Goal: Transaction & Acquisition: Purchase product/service

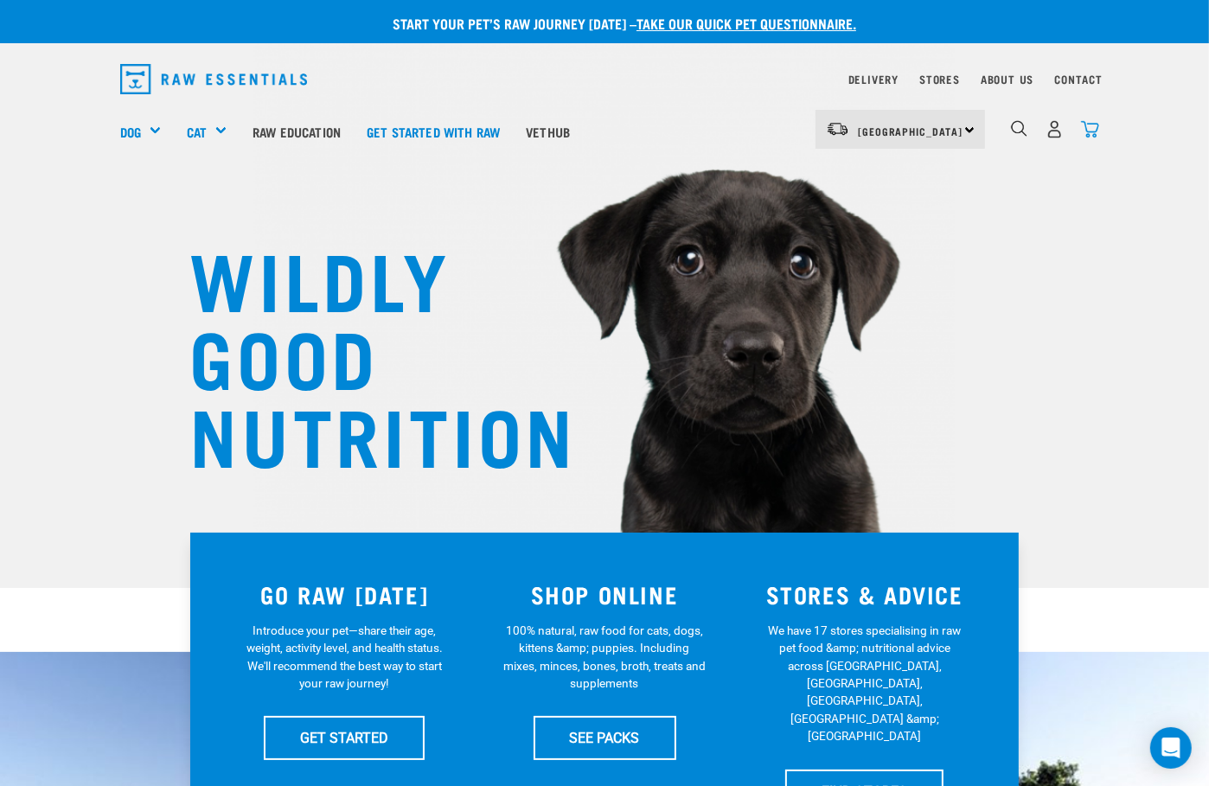
click at [1084, 120] on img "dropdown navigation" at bounding box center [1090, 129] width 18 height 18
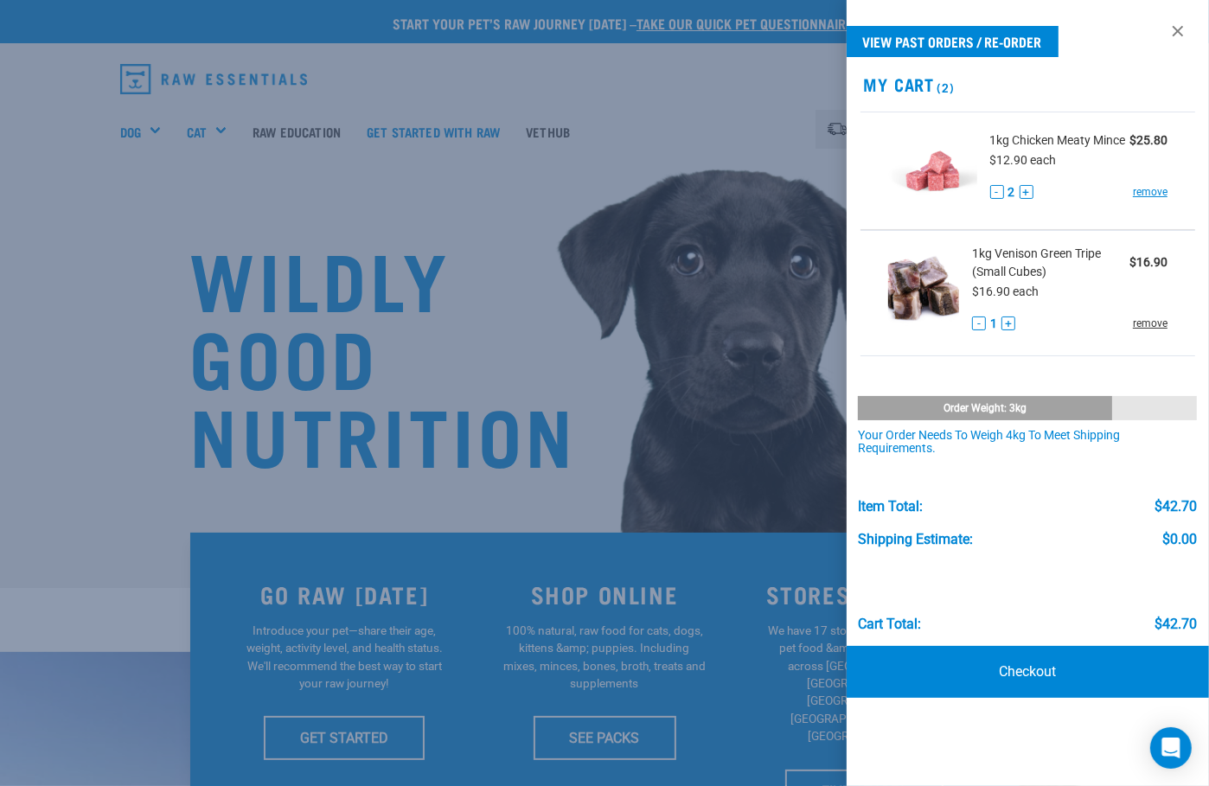
click at [1156, 320] on link "remove" at bounding box center [1150, 324] width 35 height 16
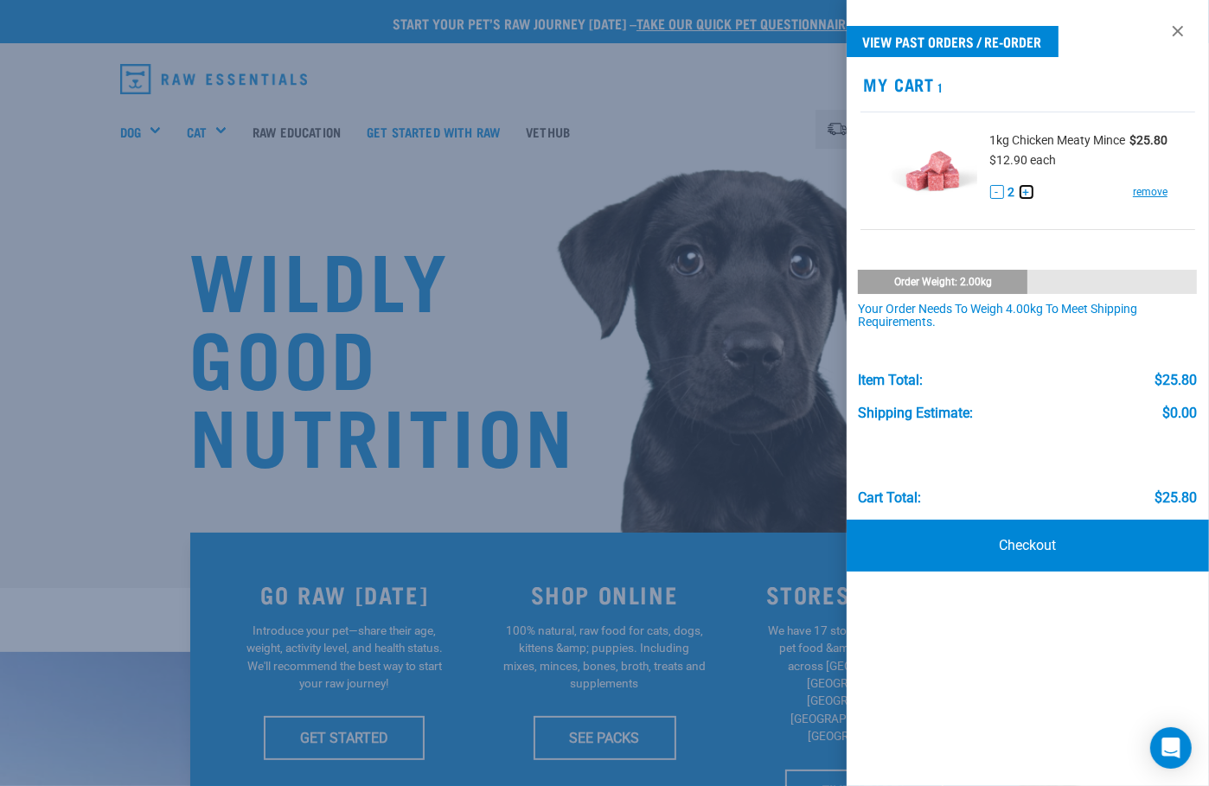
click at [1029, 191] on button "+" at bounding box center [1027, 192] width 14 height 14
click at [1026, 192] on button "+" at bounding box center [1027, 192] width 14 height 14
click at [1029, 192] on button "+" at bounding box center [1027, 192] width 14 height 14
click at [998, 195] on button "-" at bounding box center [997, 192] width 14 height 14
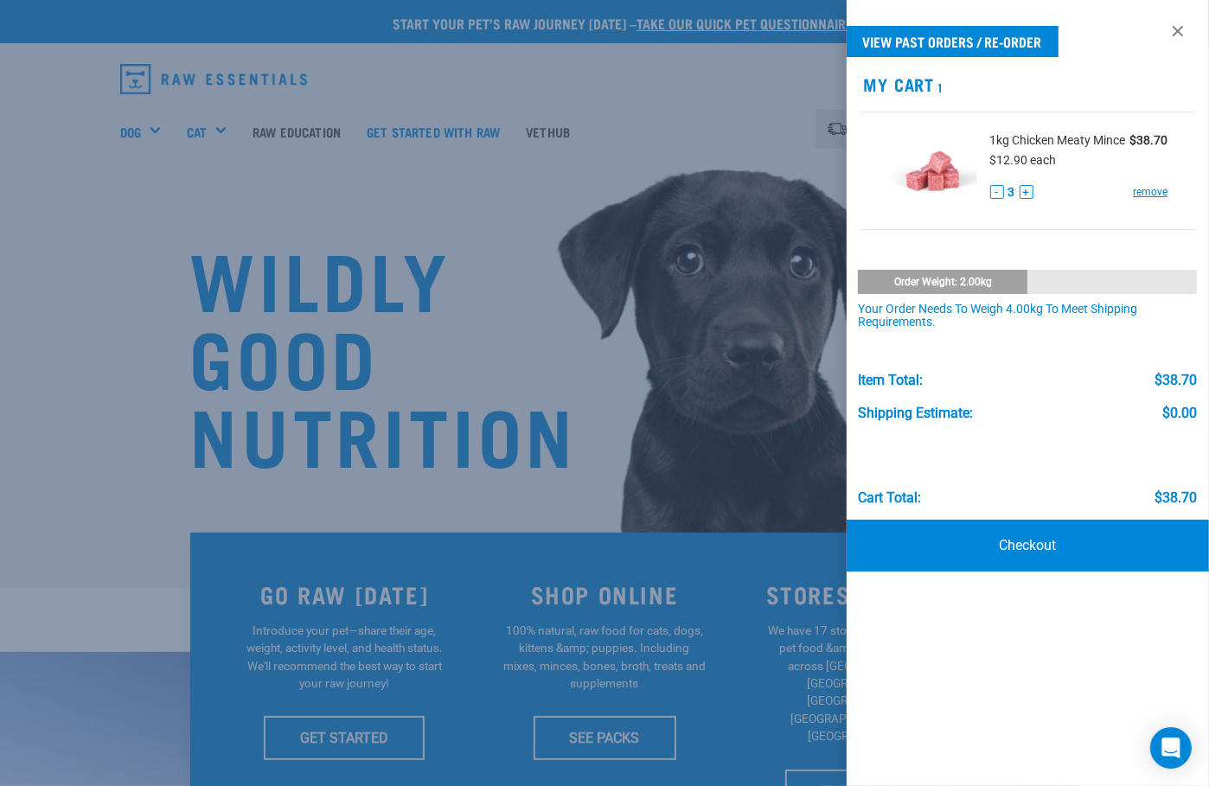
click at [104, 272] on div at bounding box center [604, 393] width 1209 height 786
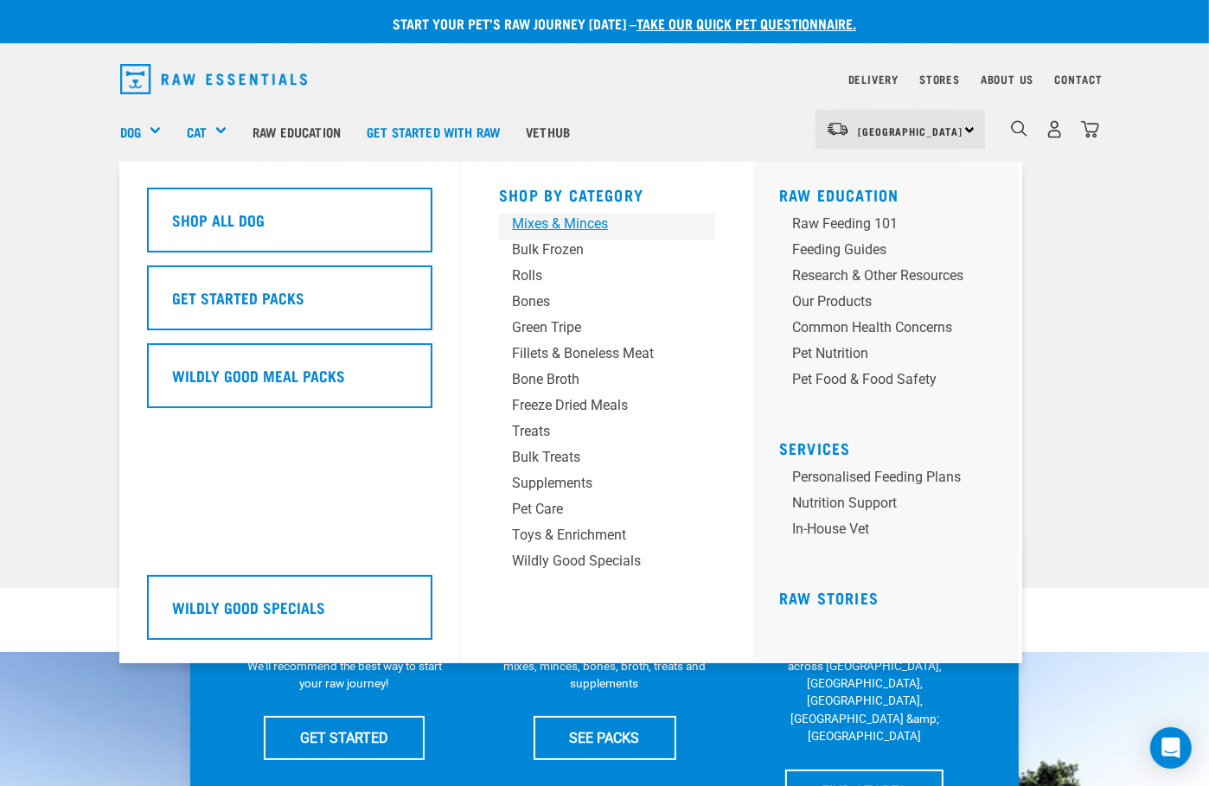
click at [599, 216] on div "Mixes & Minces" at bounding box center [593, 224] width 162 height 21
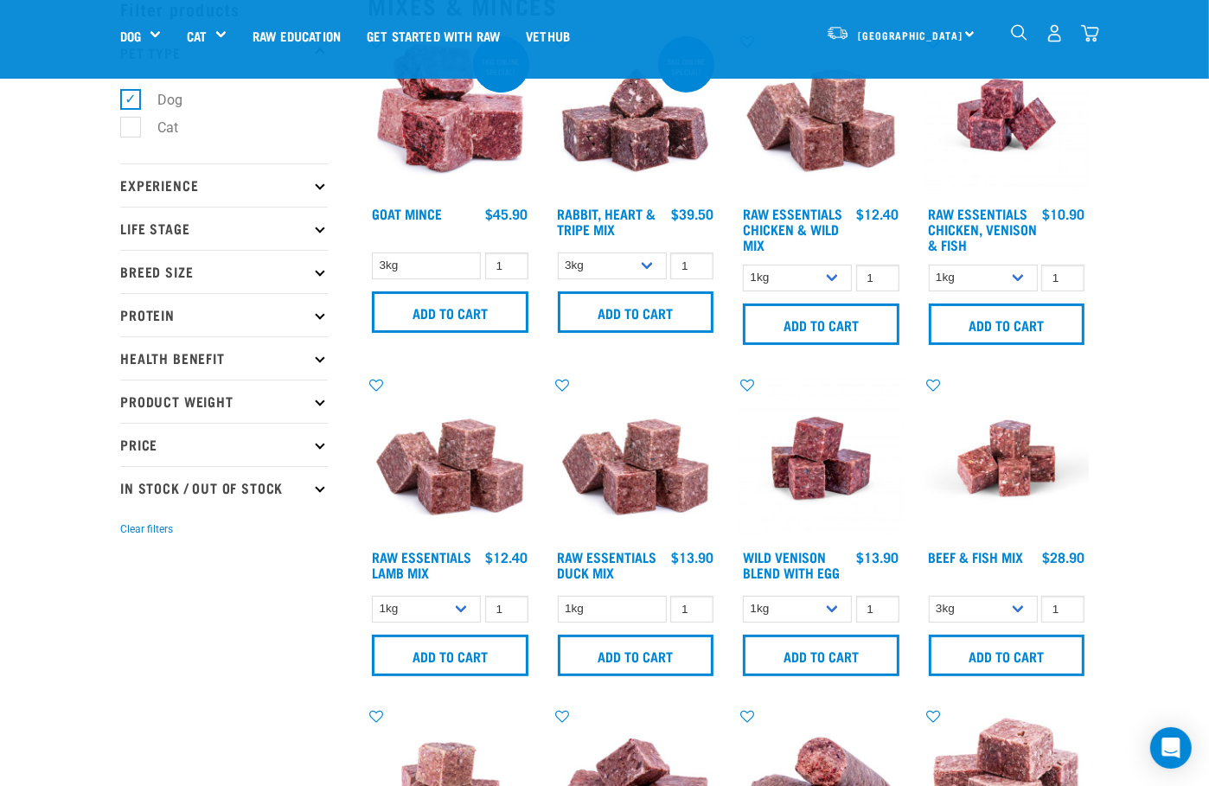
scroll to position [109, 0]
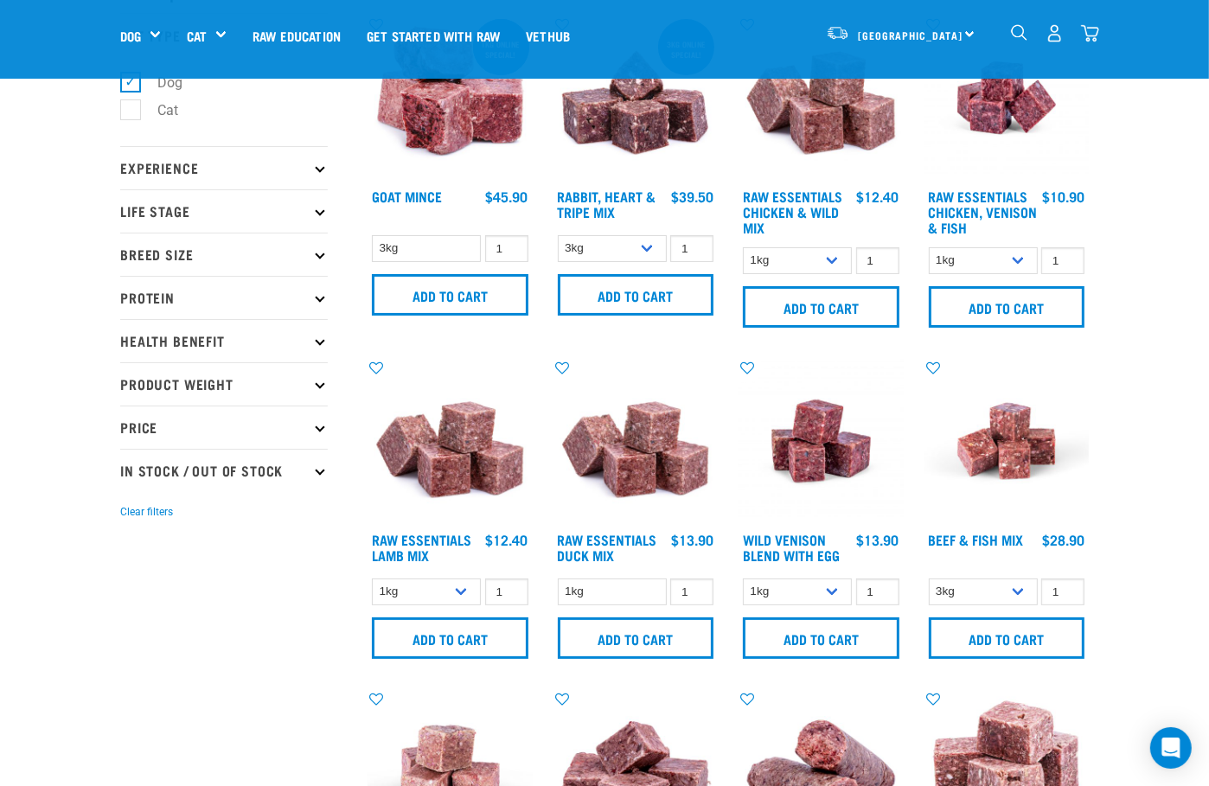
click at [288, 297] on p "Protein" at bounding box center [224, 297] width 208 height 43
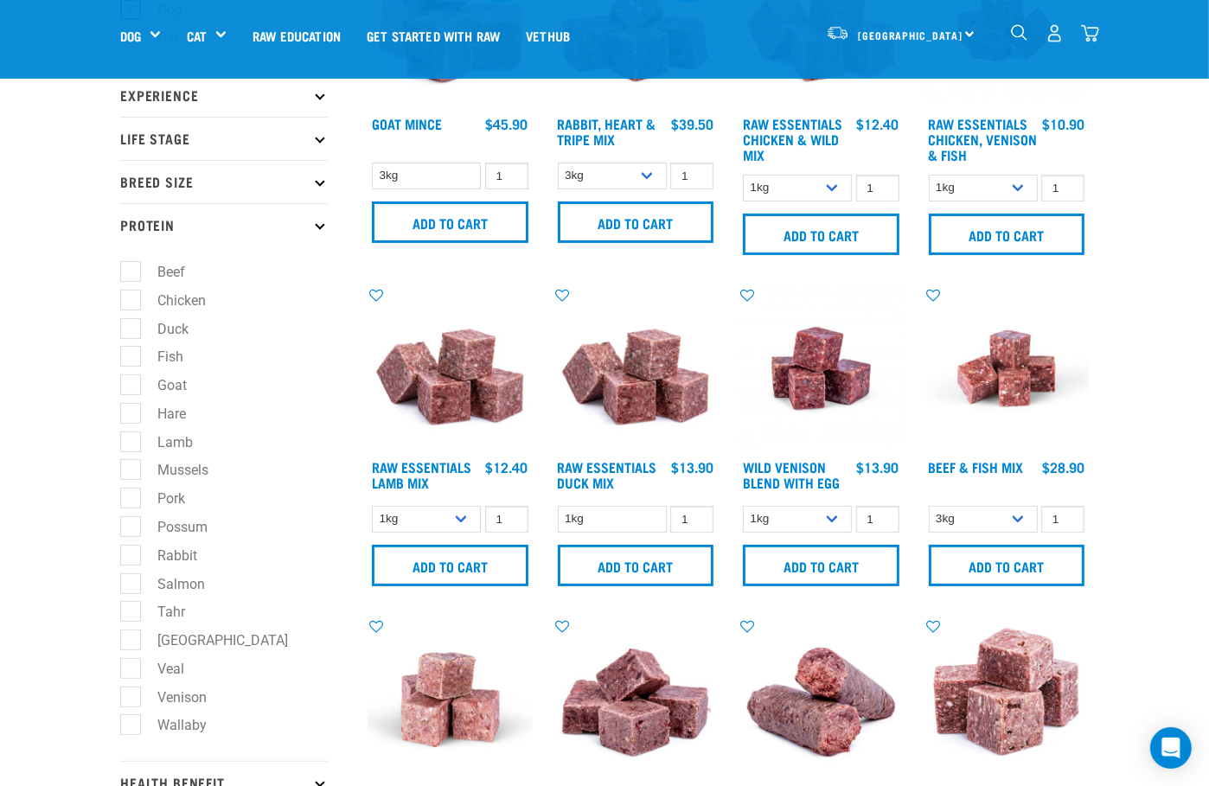
scroll to position [189, 0]
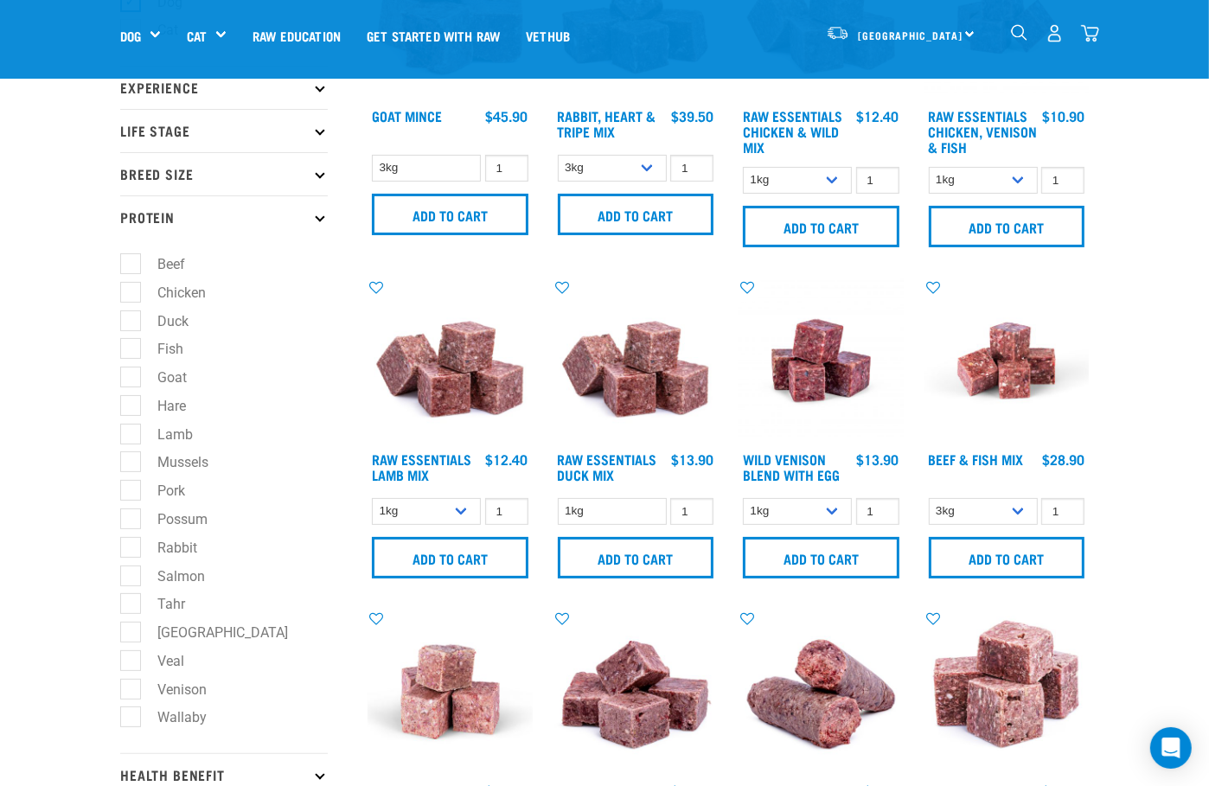
click at [138, 346] on label "Fish" at bounding box center [160, 349] width 61 height 22
click at [131, 346] on input "Fish" at bounding box center [125, 346] width 11 height 11
checkbox input "true"
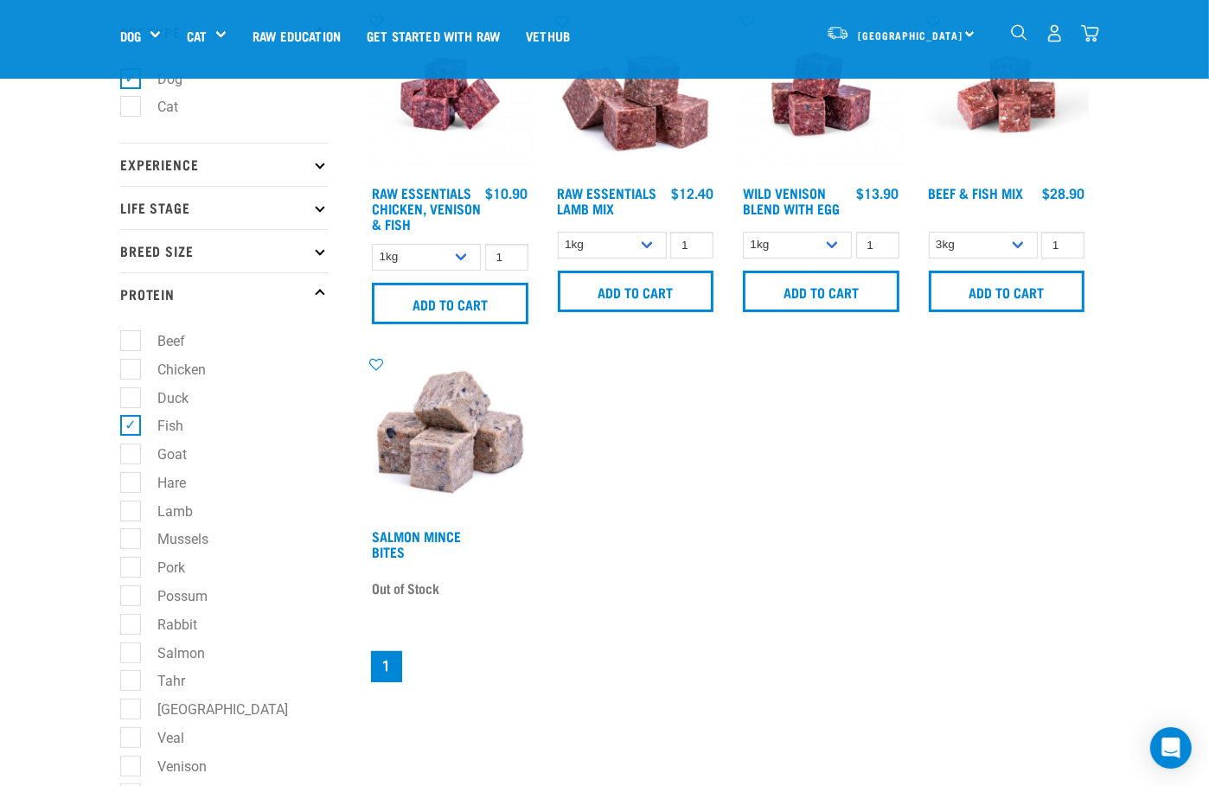
scroll to position [109, 0]
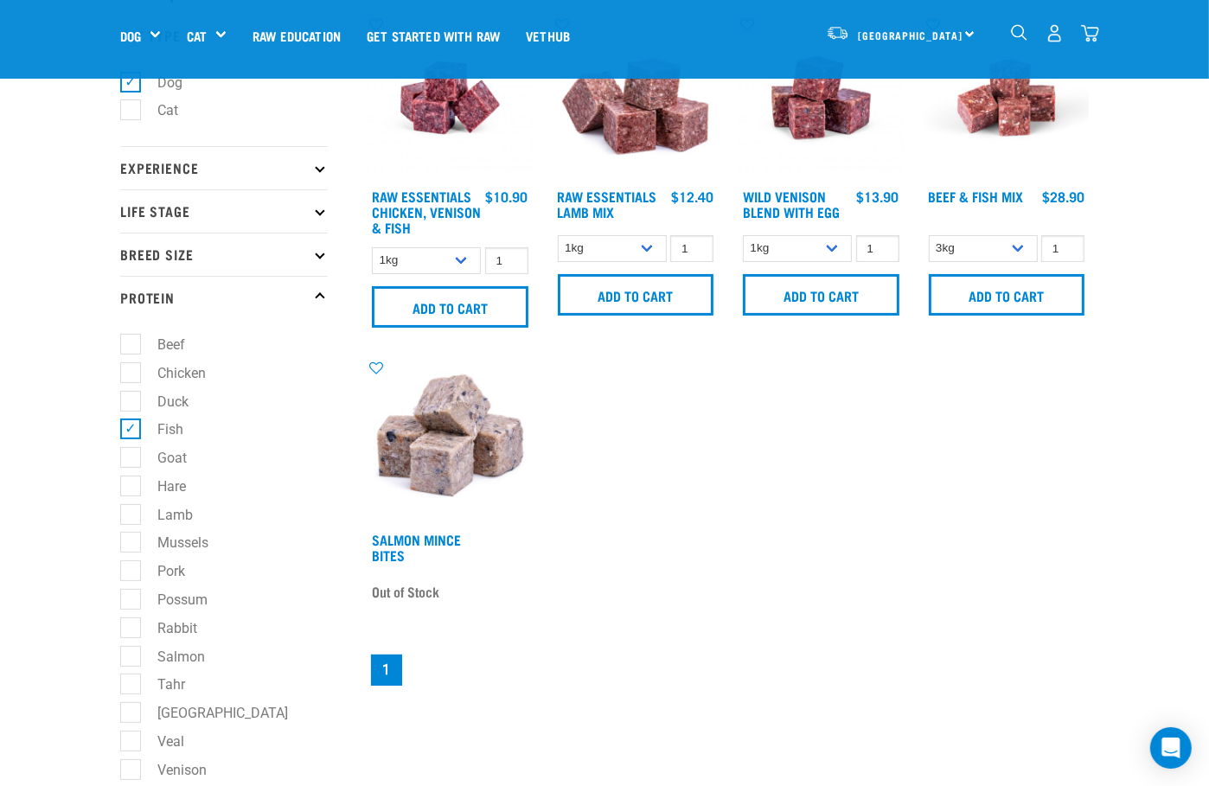
click at [130, 424] on label "Fish" at bounding box center [160, 430] width 61 height 22
click at [127, 424] on input "Fish" at bounding box center [125, 426] width 11 height 11
checkbox input "false"
click at [137, 374] on label "Chicken" at bounding box center [171, 373] width 83 height 22
click at [131, 374] on input "Chicken" at bounding box center [125, 369] width 11 height 11
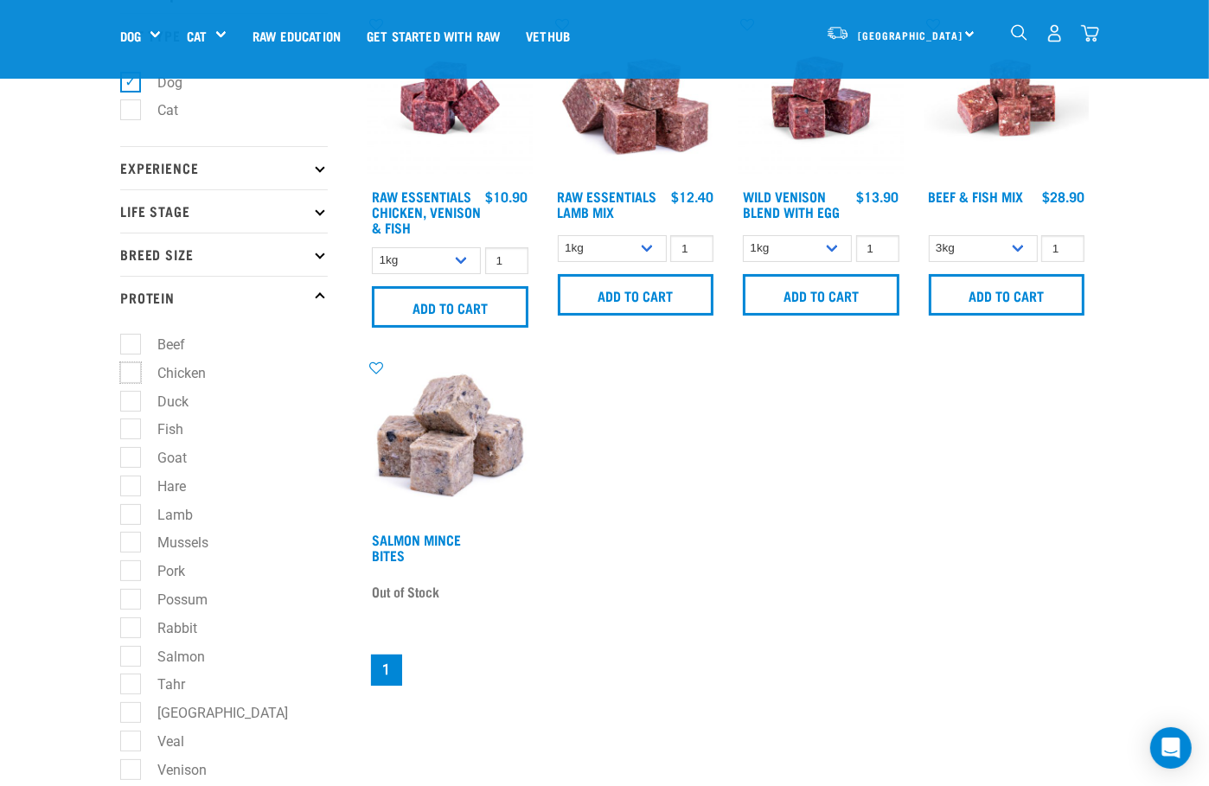
checkbox input "true"
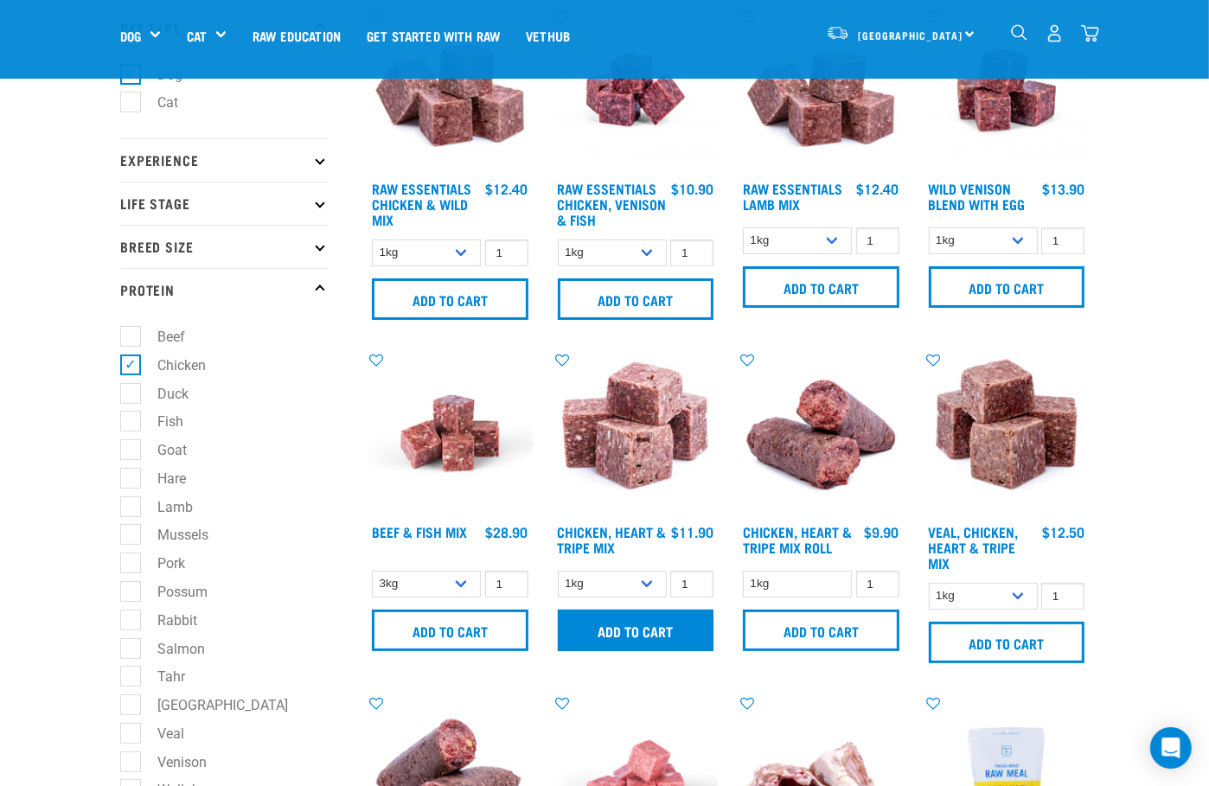
scroll to position [136, 0]
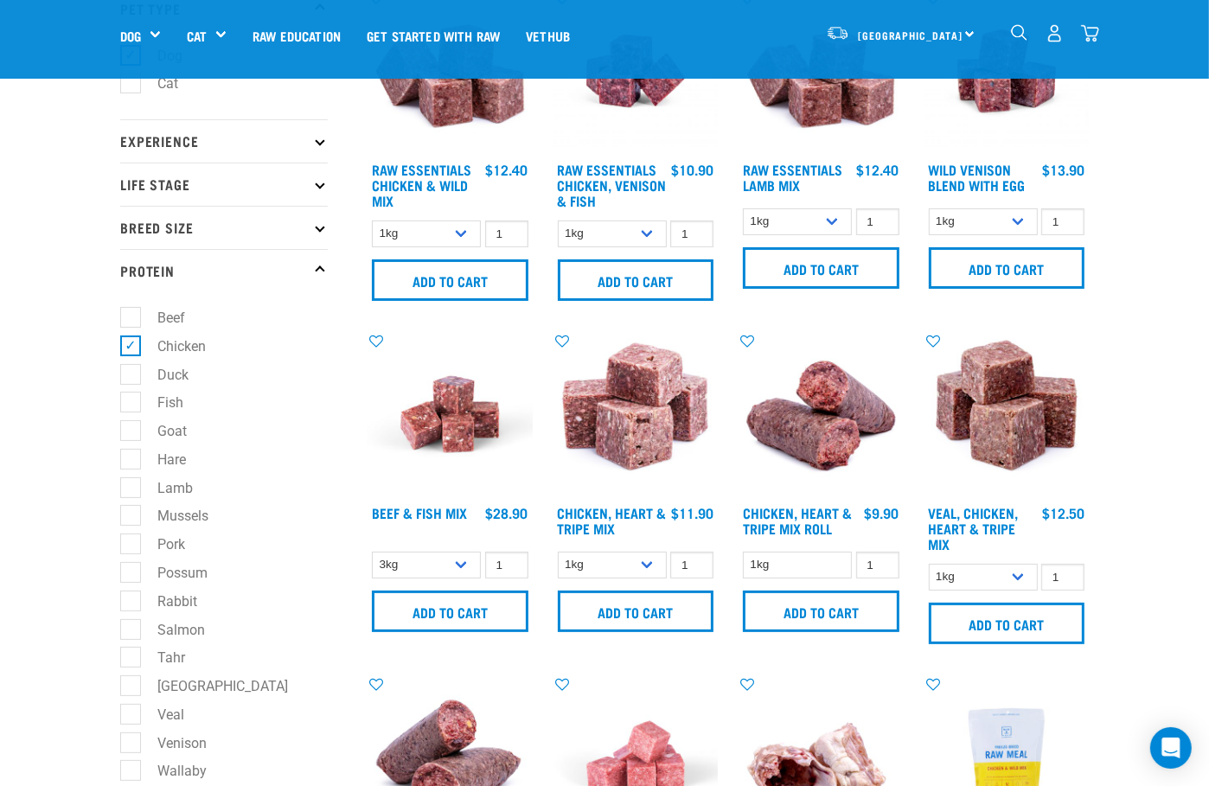
click at [134, 343] on label "Chicken" at bounding box center [171, 347] width 83 height 22
click at [131, 343] on input "Chicken" at bounding box center [125, 342] width 11 height 11
checkbox input "false"
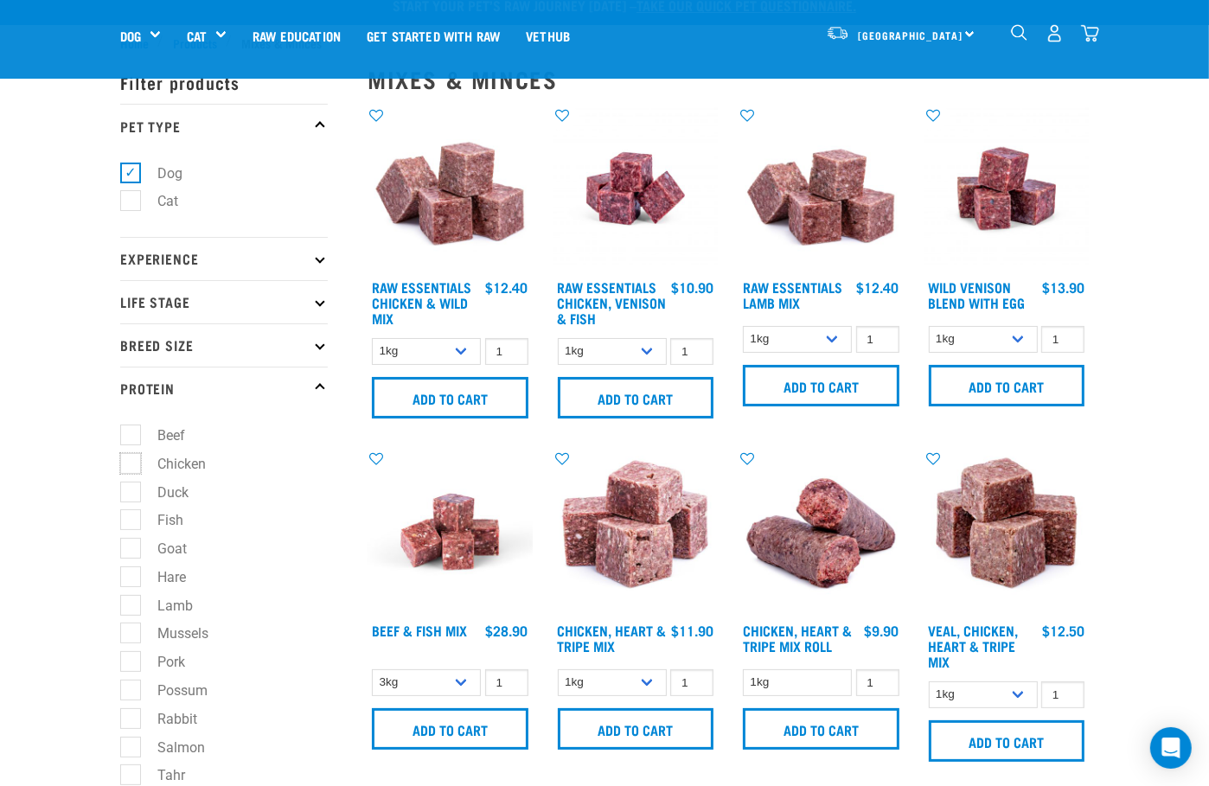
scroll to position [86, 0]
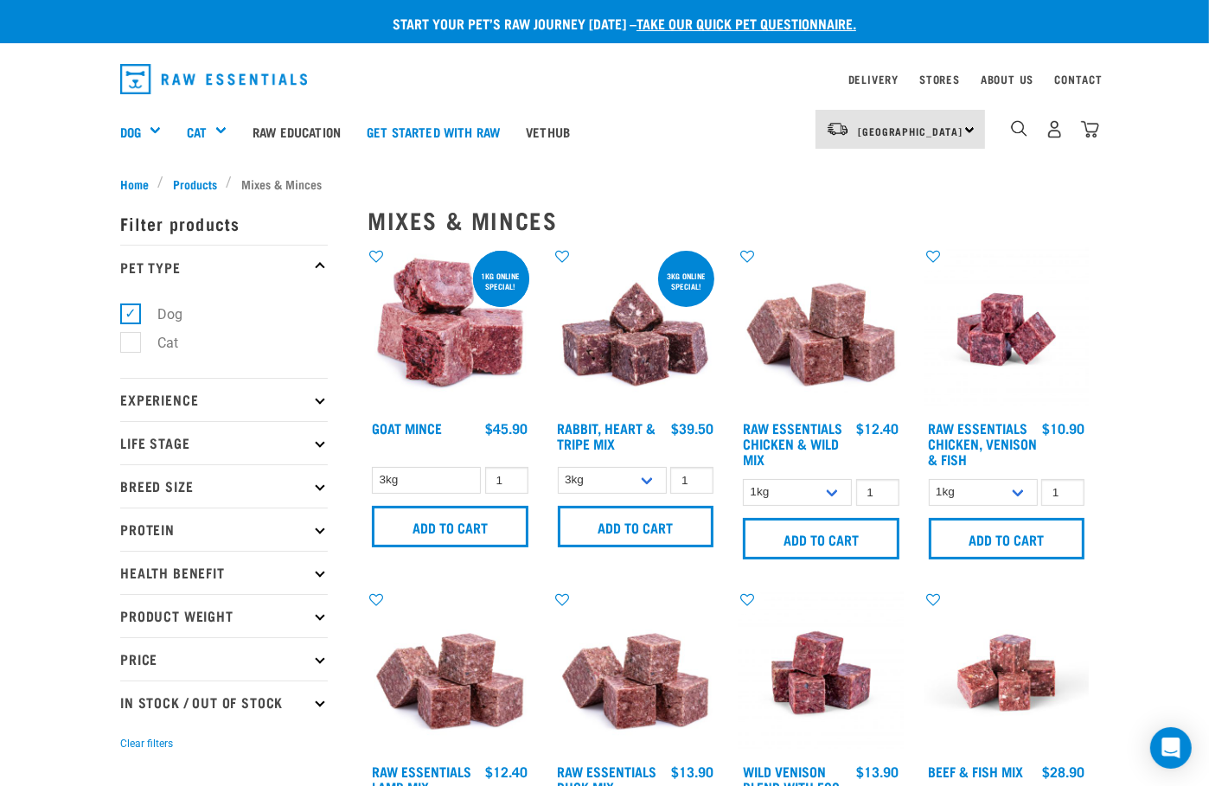
click at [319, 528] on icon at bounding box center [320, 530] width 10 height 10
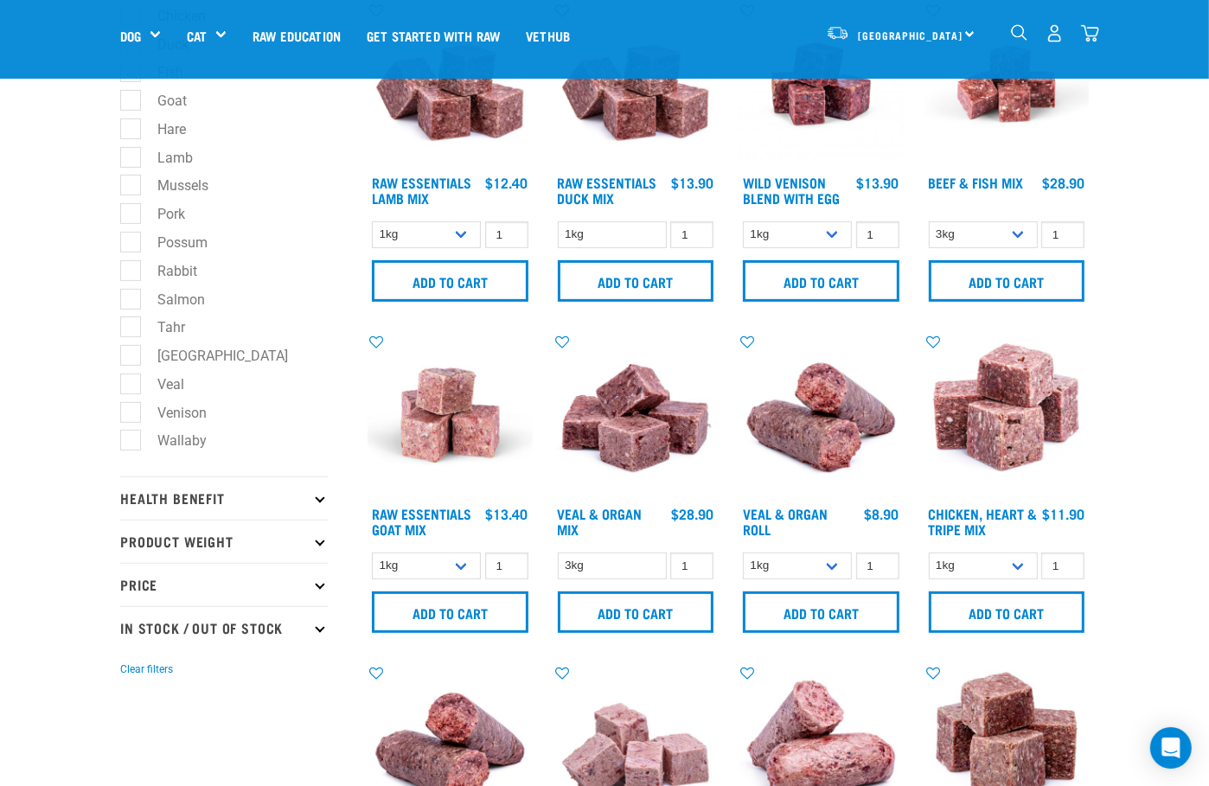
scroll to position [485, 0]
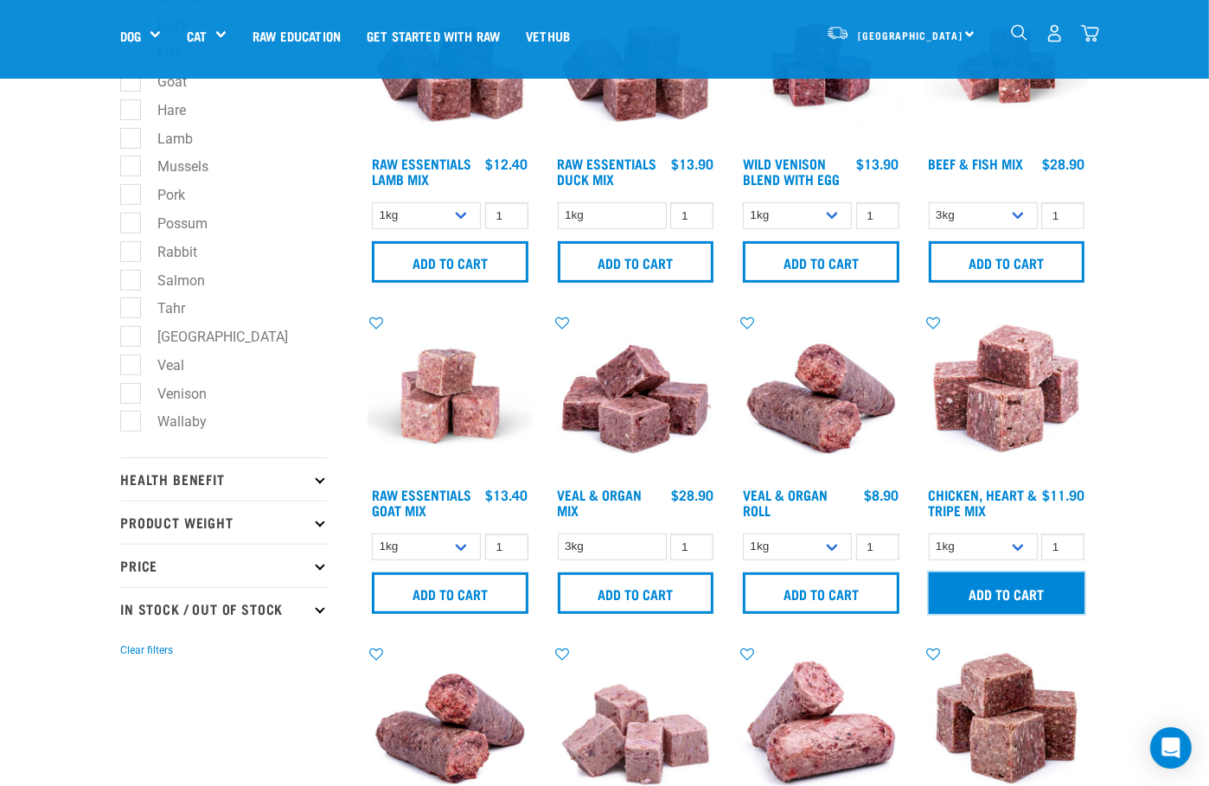
click at [1007, 591] on input "Add to cart" at bounding box center [1007, 594] width 157 height 42
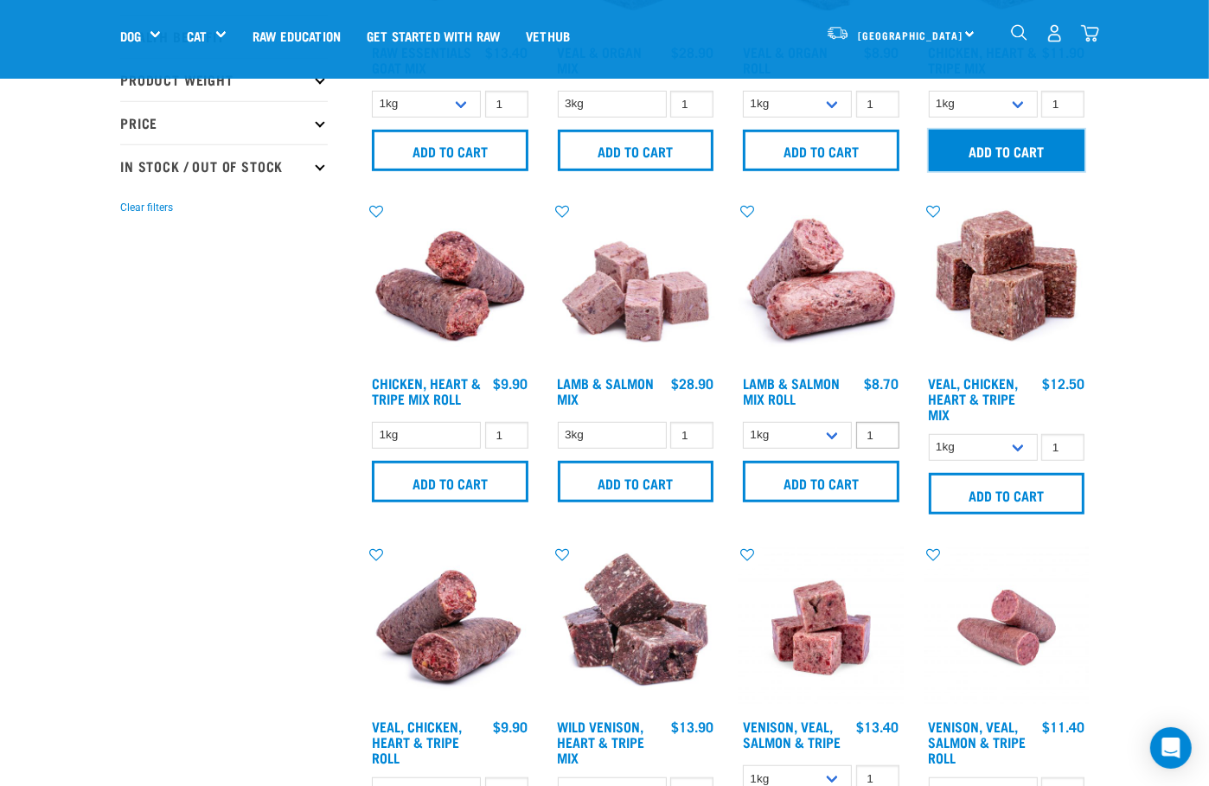
scroll to position [1072, 0]
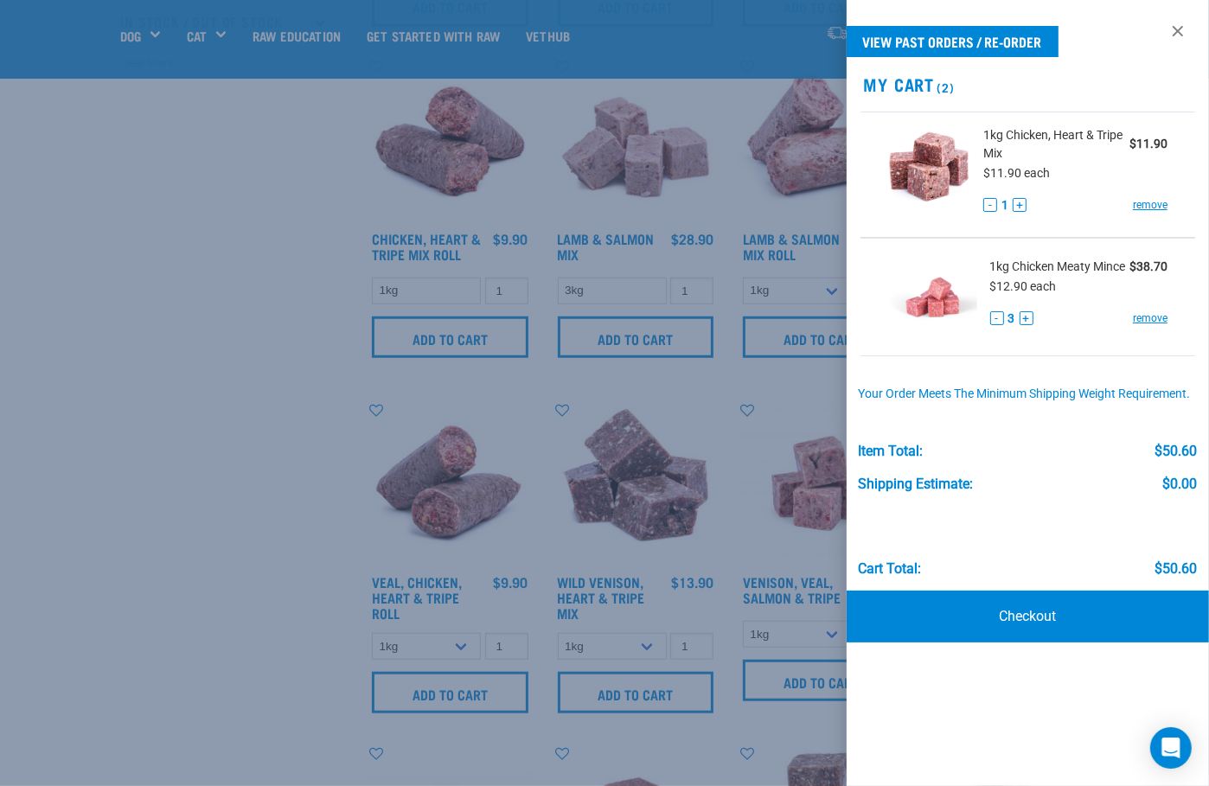
click at [329, 584] on div at bounding box center [604, 393] width 1209 height 786
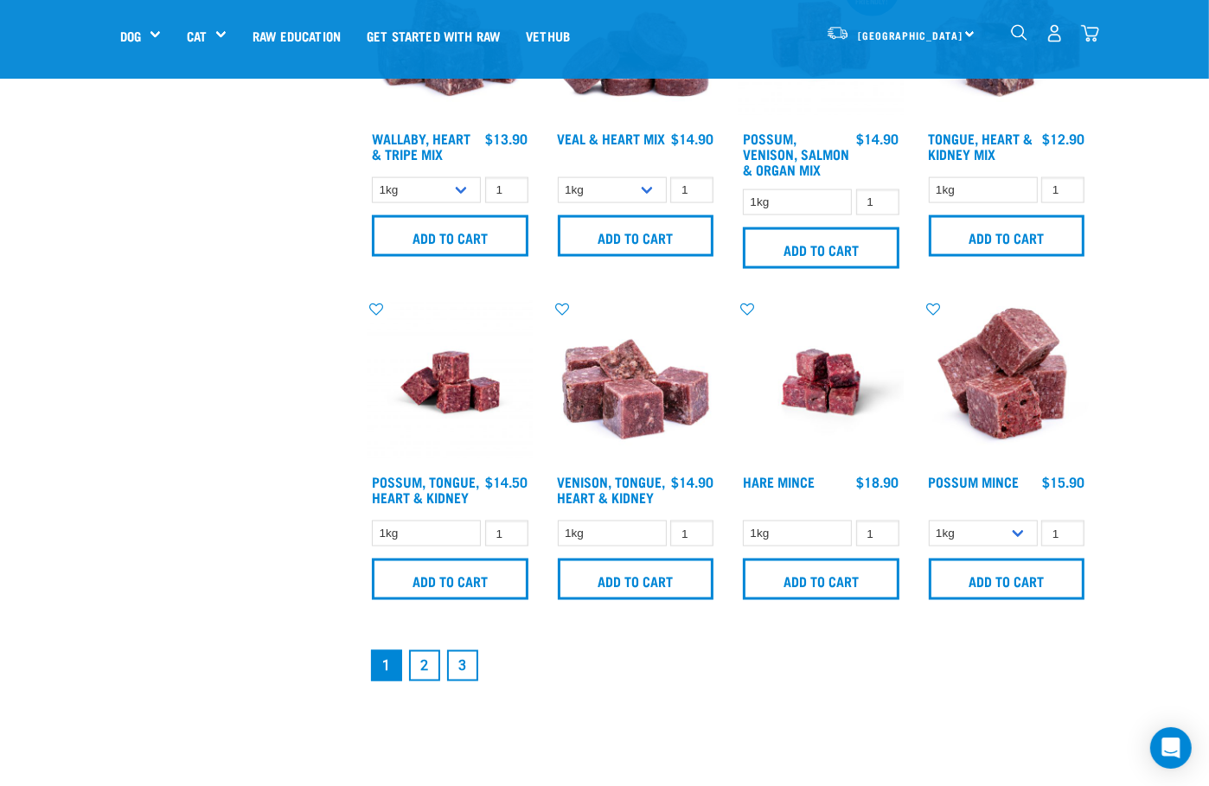
scroll to position [2196, 0]
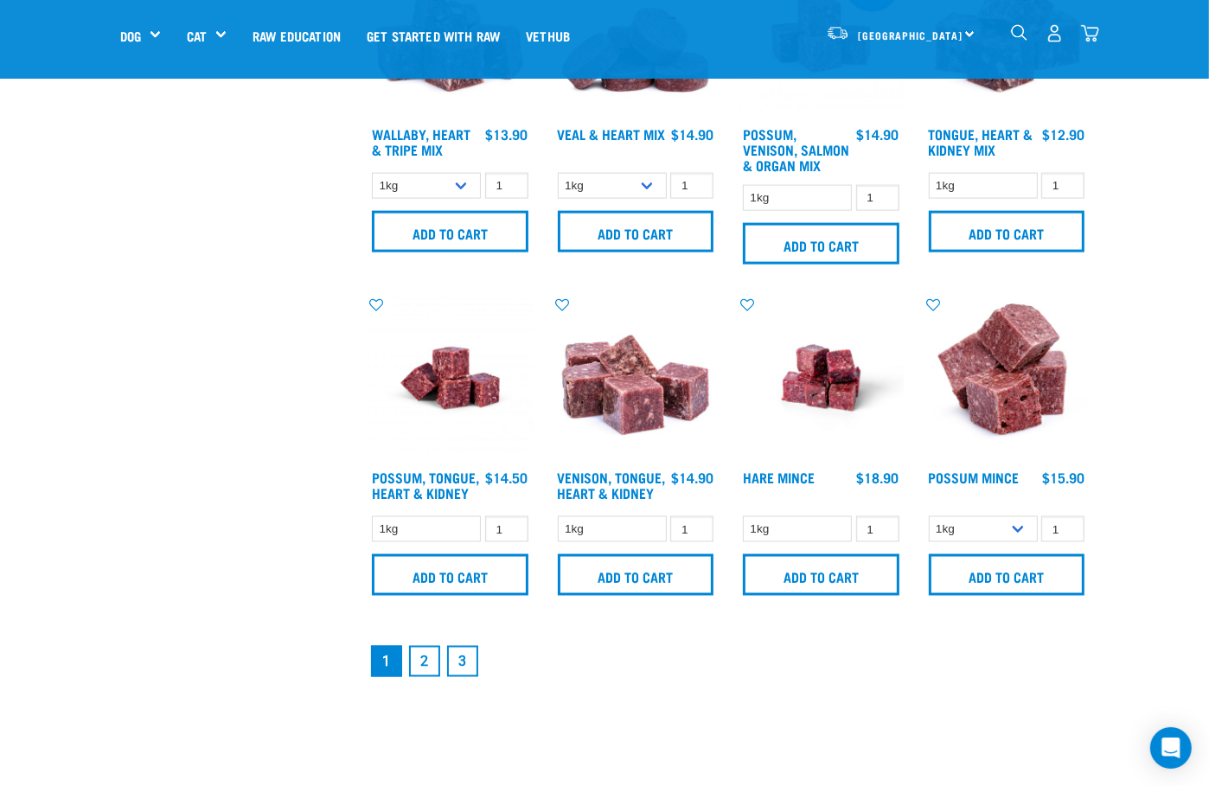
click at [430, 667] on link "2" at bounding box center [424, 661] width 31 height 31
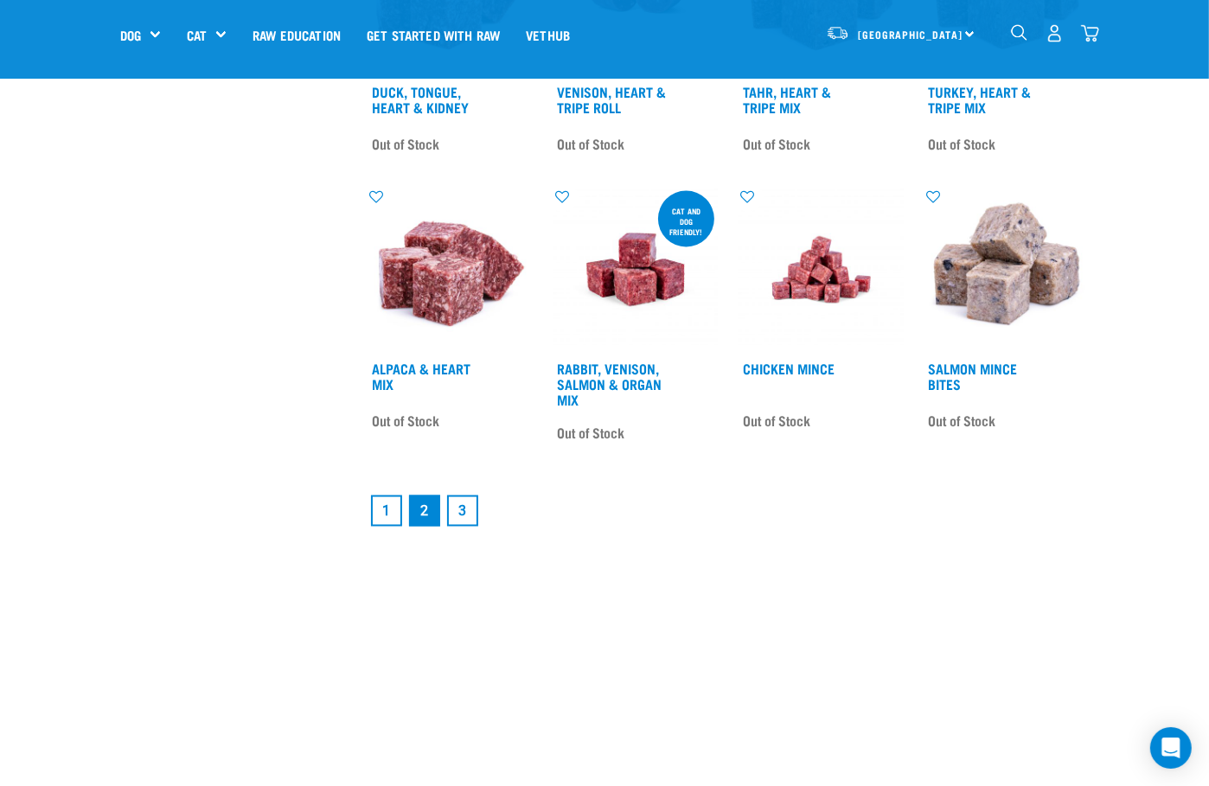
scroll to position [2218, 0]
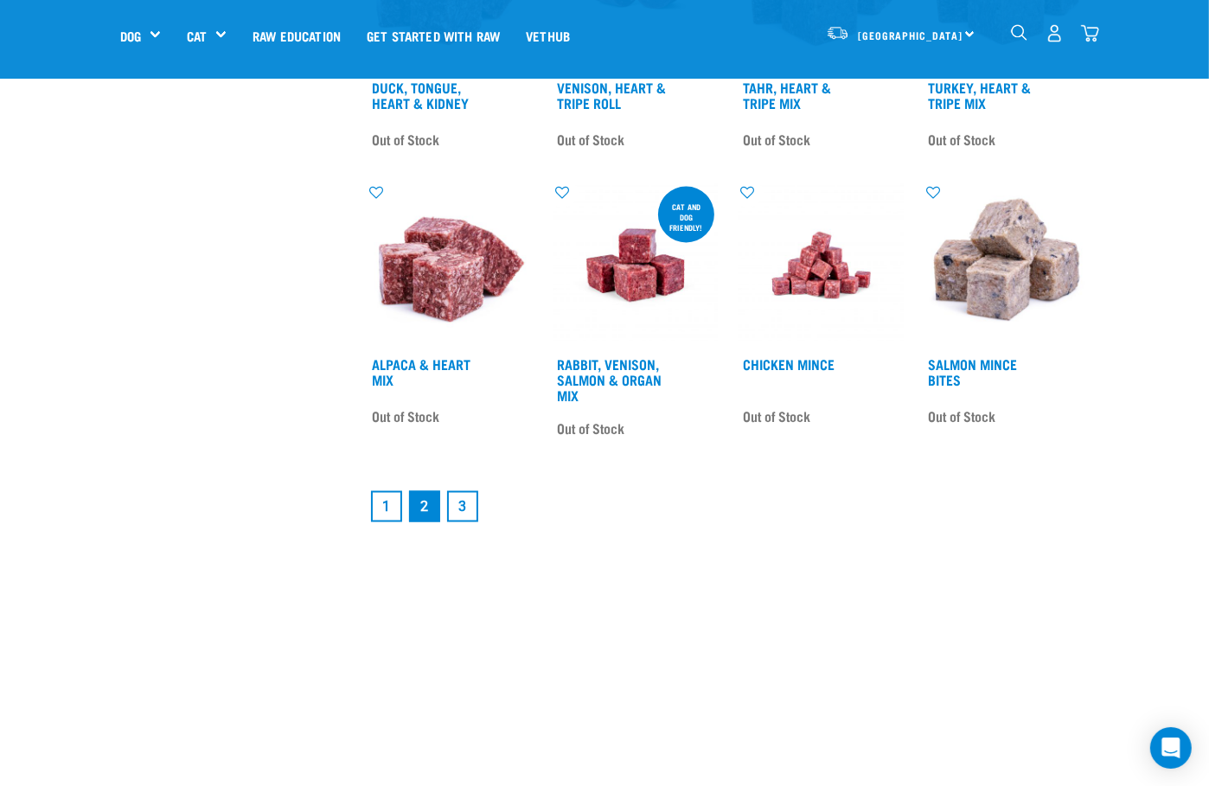
click at [467, 505] on link "3" at bounding box center [462, 506] width 31 height 31
click at [462, 506] on link "3" at bounding box center [462, 506] width 31 height 31
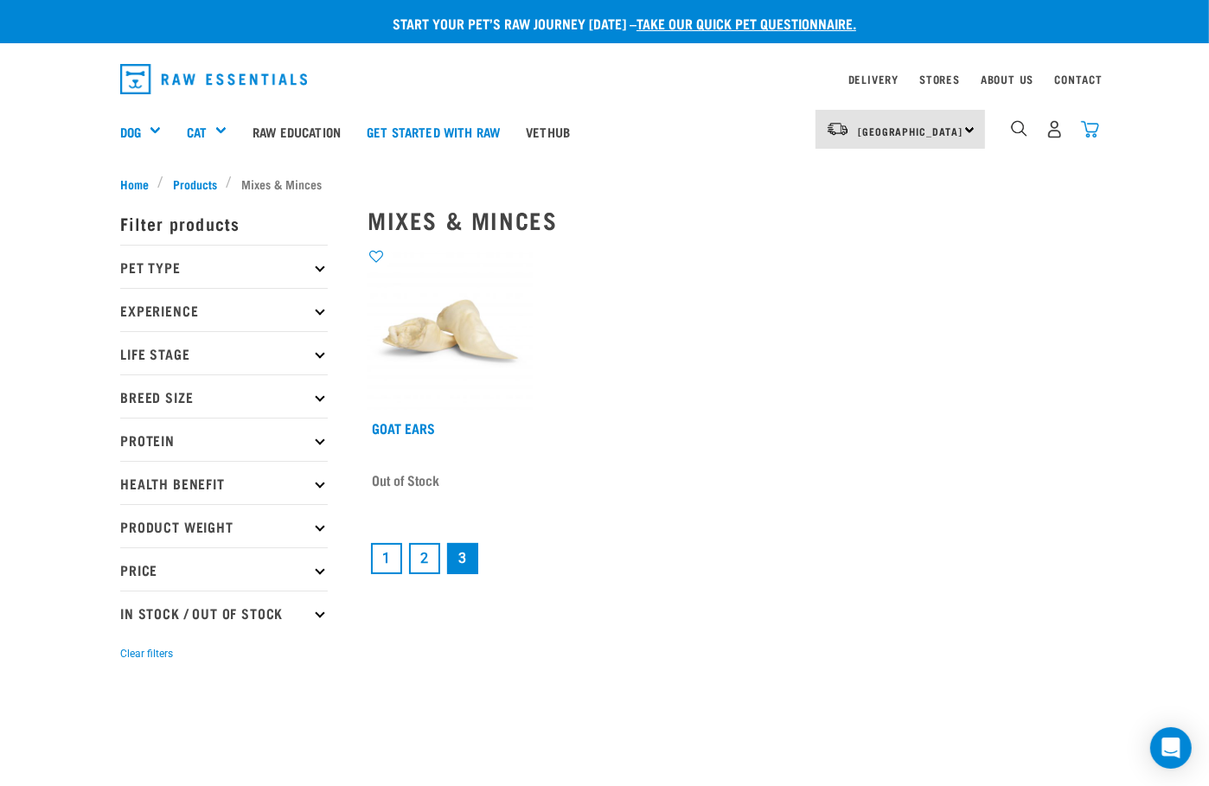
click at [1095, 129] on img "dropdown navigation" at bounding box center [1090, 129] width 18 height 18
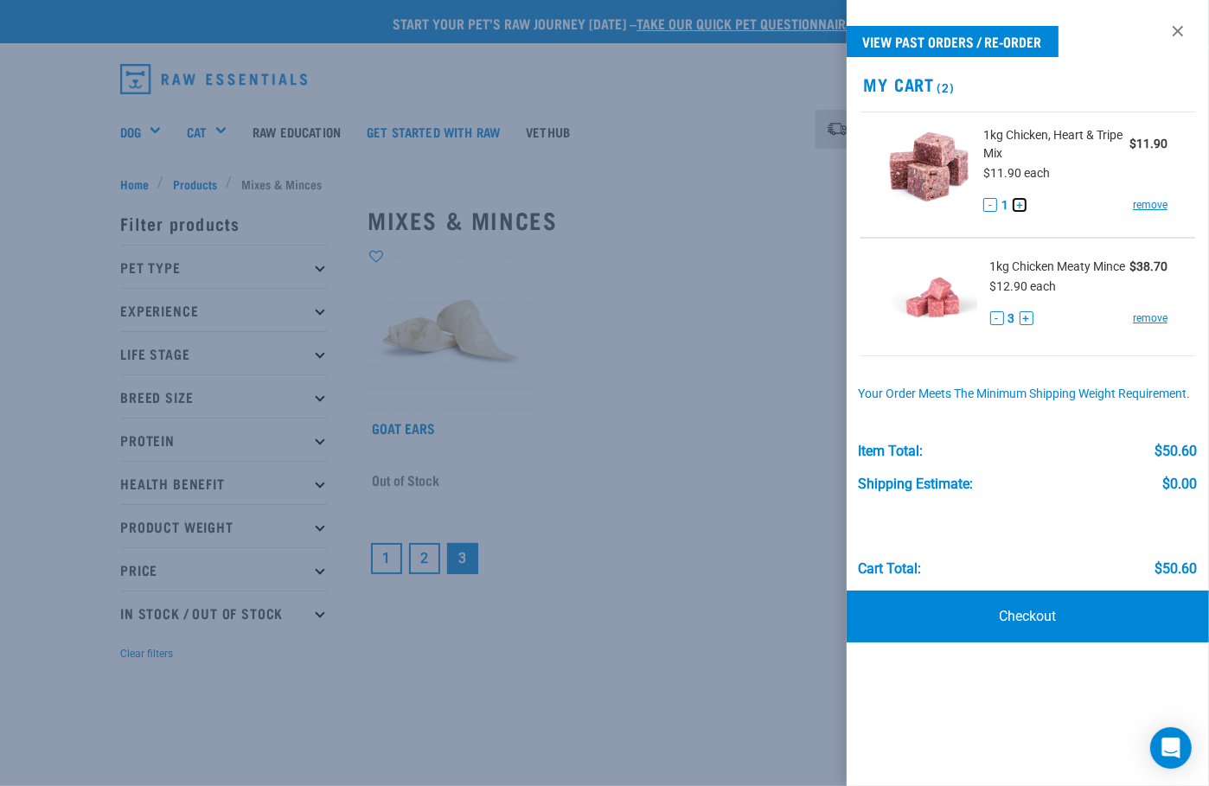
click at [1021, 205] on button "+" at bounding box center [1020, 205] width 14 height 14
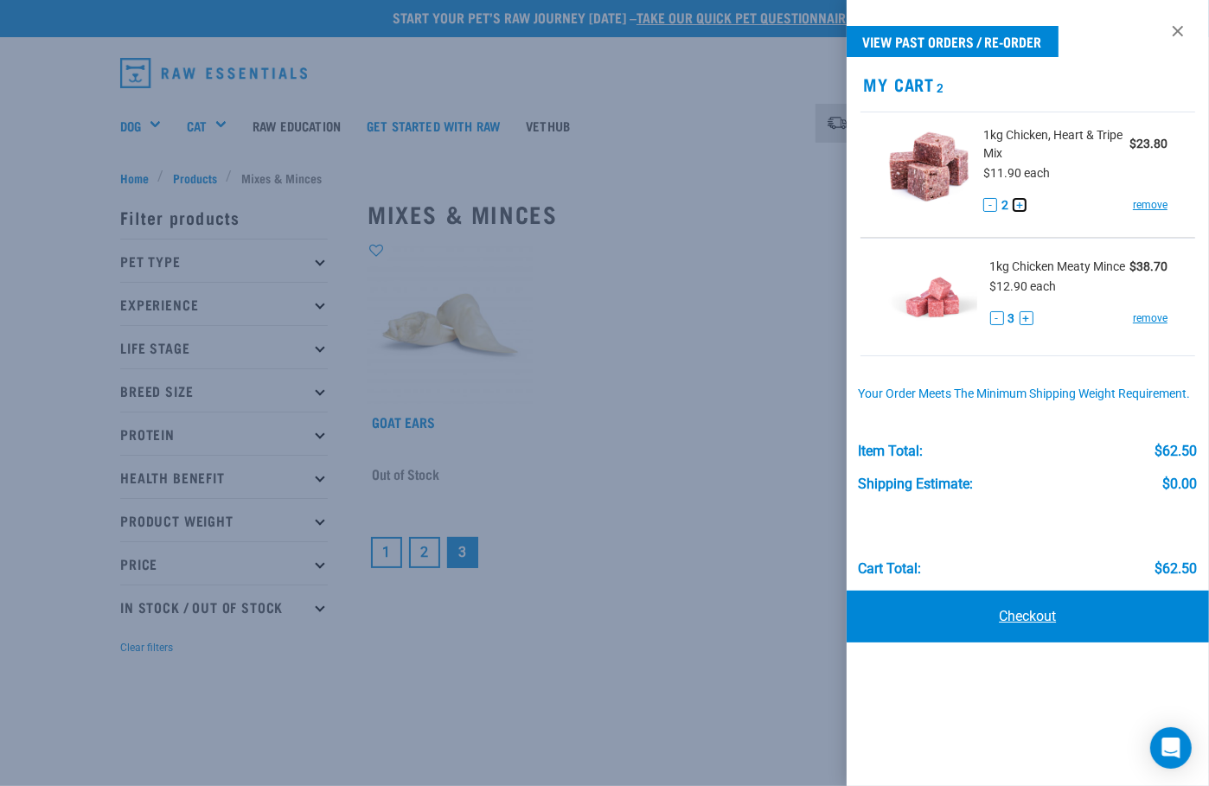
scroll to position [9, 0]
click at [1025, 611] on link "Checkout" at bounding box center [1028, 617] width 362 height 52
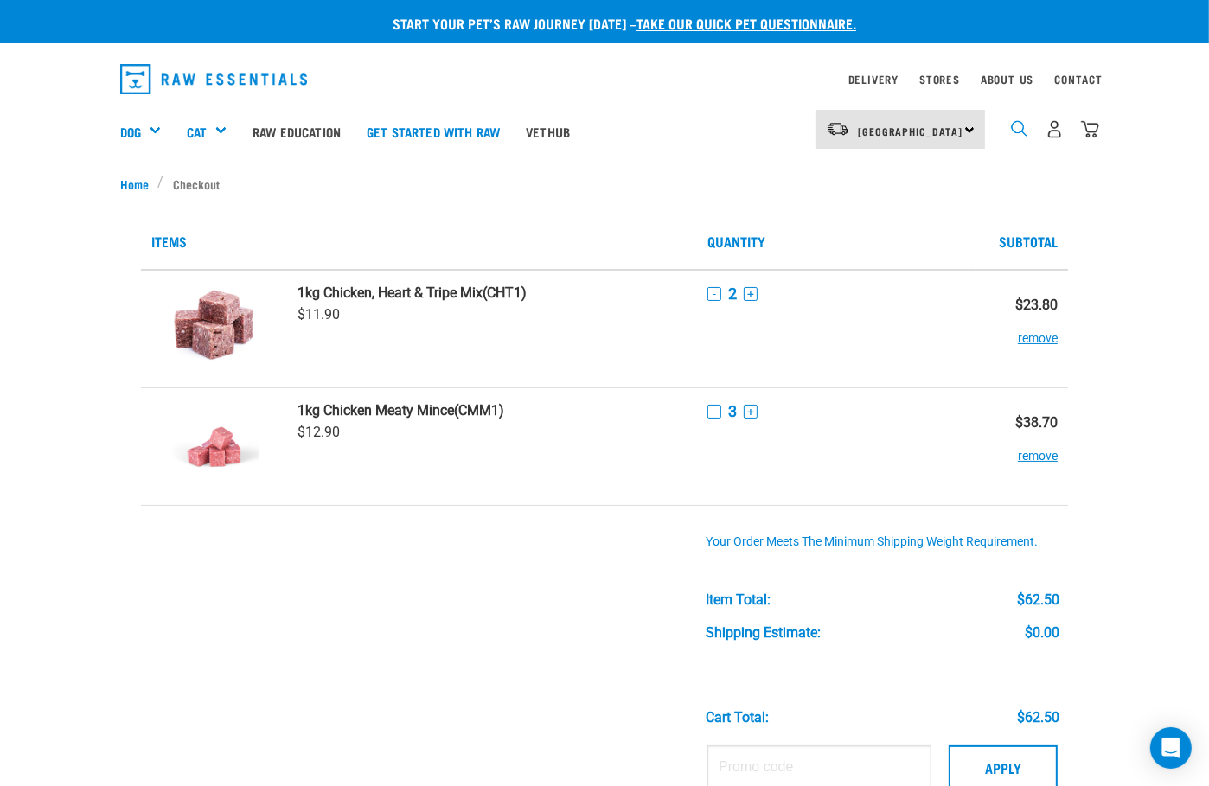
click at [1025, 130] on img "dropdown navigation" at bounding box center [1019, 128] width 16 height 16
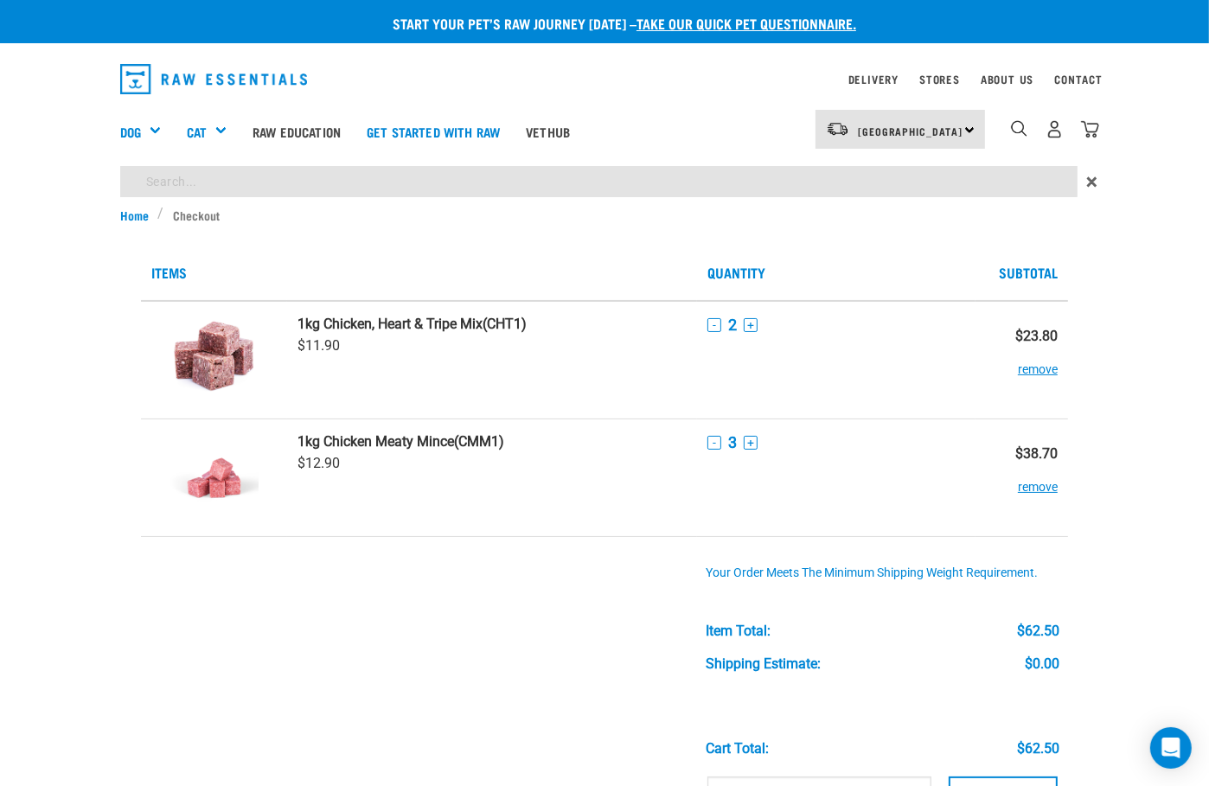
click at [818, 182] on input "search" at bounding box center [598, 181] width 957 height 31
type input "subscription"
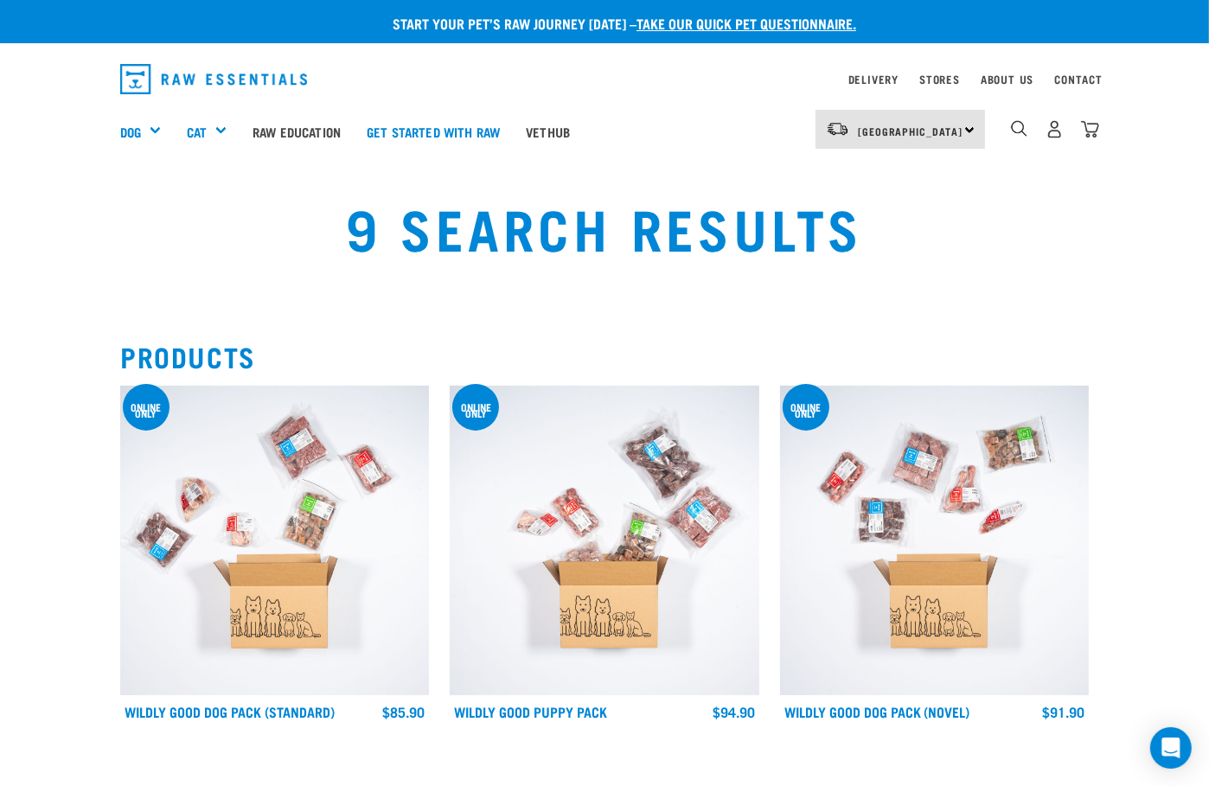
click at [1059, 136] on img "dropdown navigation" at bounding box center [1055, 129] width 18 height 18
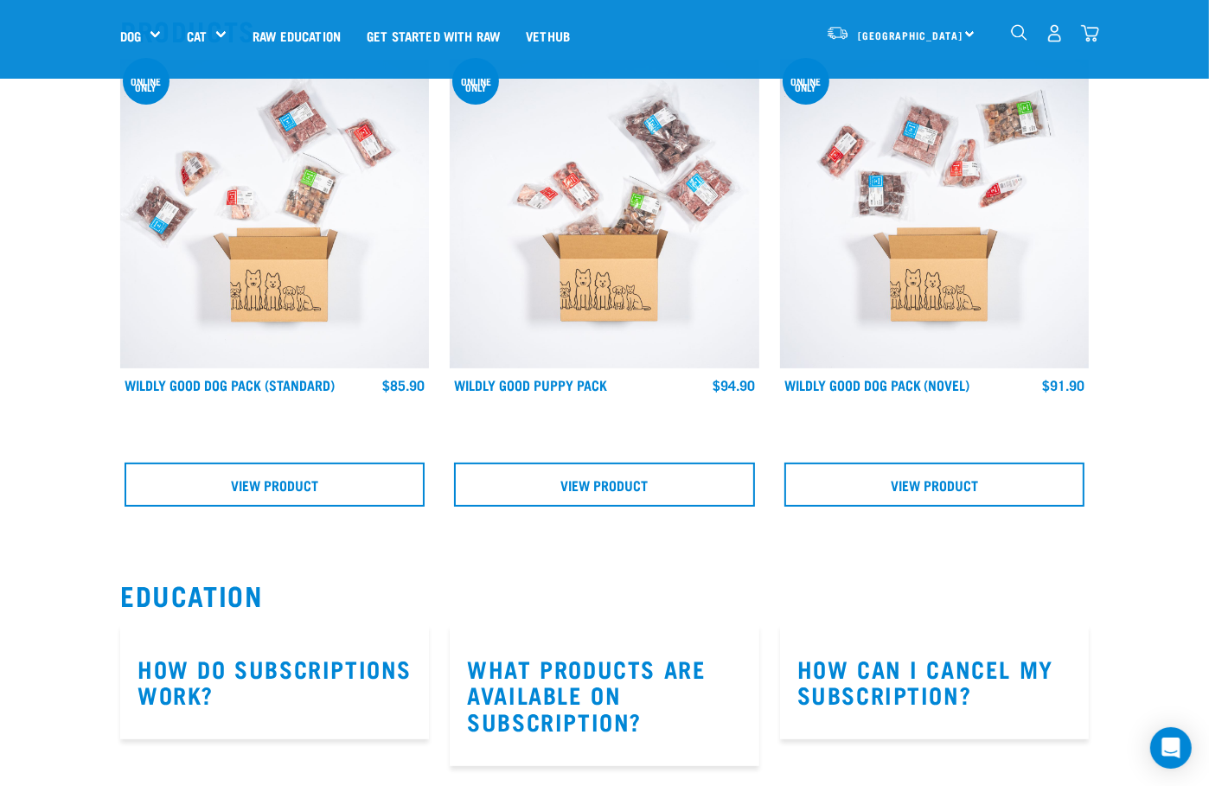
scroll to position [291, 0]
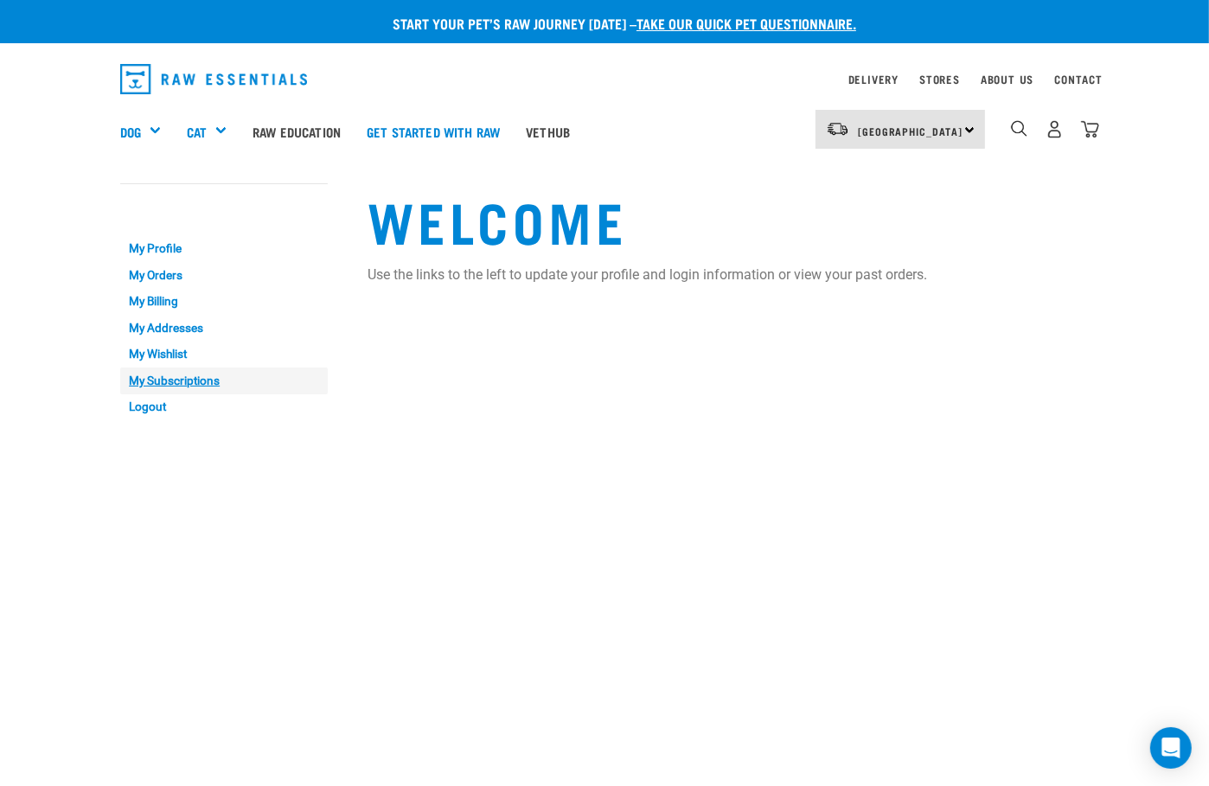
click at [187, 380] on link "My Subscriptions" at bounding box center [224, 381] width 208 height 27
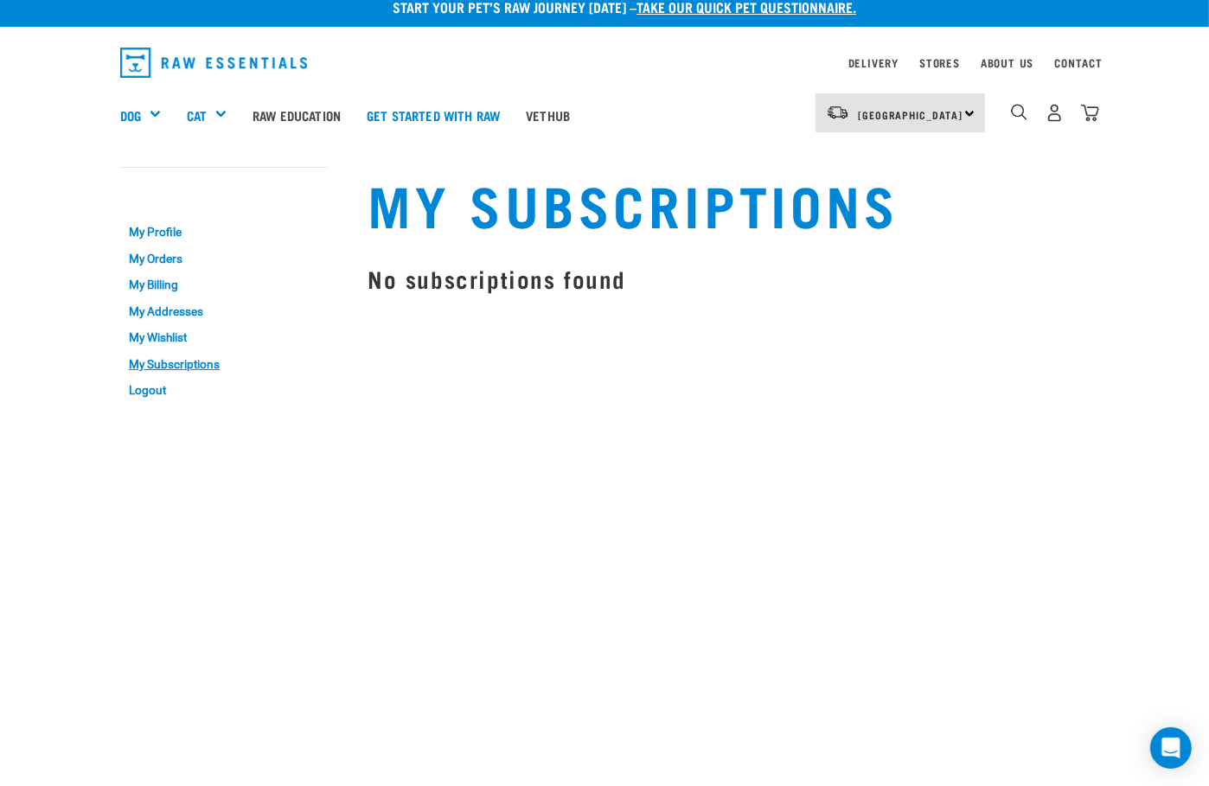
scroll to position [16, 0]
click at [182, 259] on link "My Orders" at bounding box center [224, 259] width 208 height 27
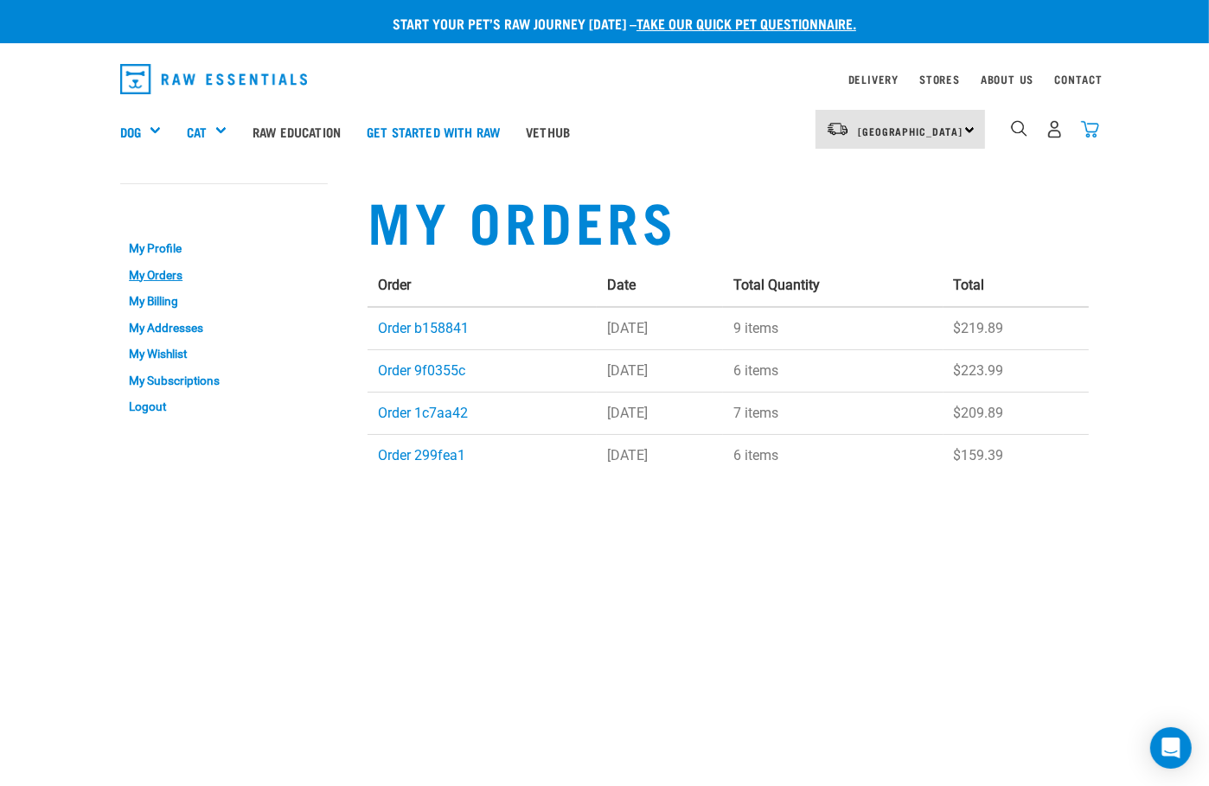
click at [1091, 125] on img "dropdown navigation" at bounding box center [1090, 129] width 18 height 18
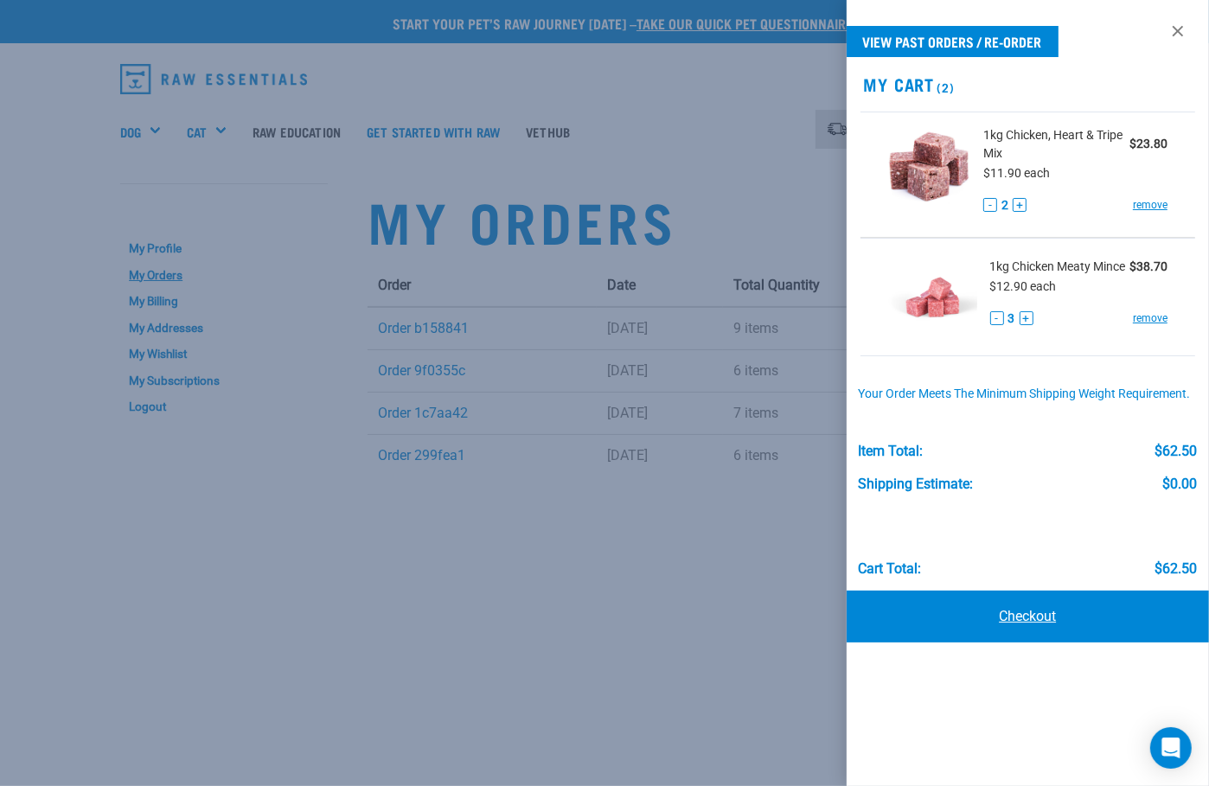
click at [972, 617] on link "Checkout" at bounding box center [1028, 617] width 362 height 52
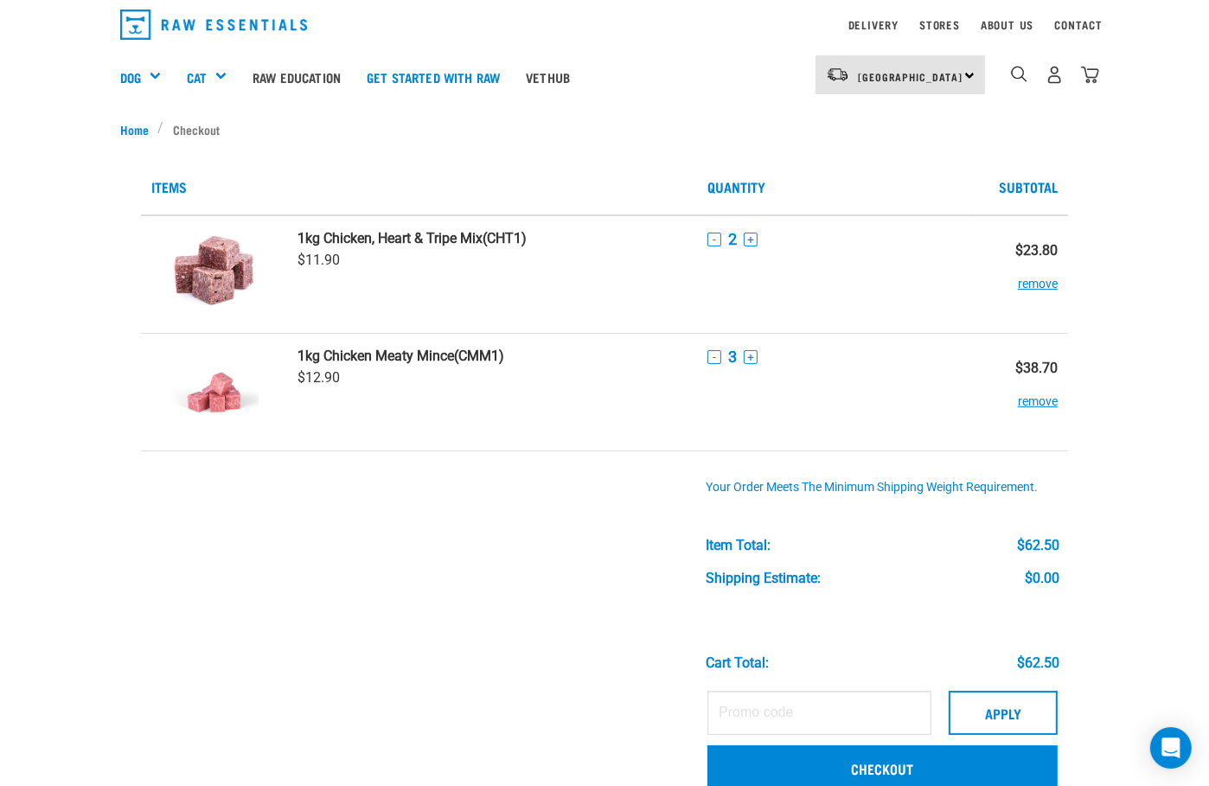
scroll to position [172, 0]
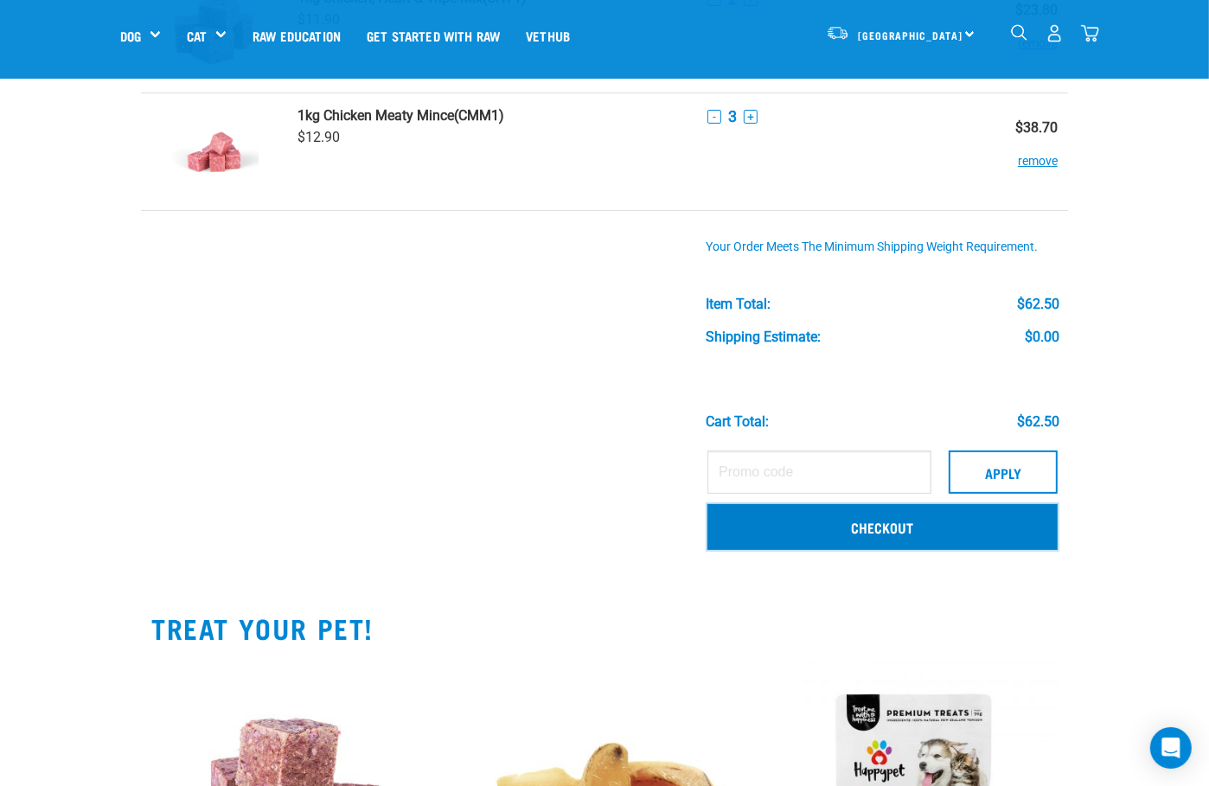
click at [987, 541] on link "Checkout" at bounding box center [882, 526] width 350 height 45
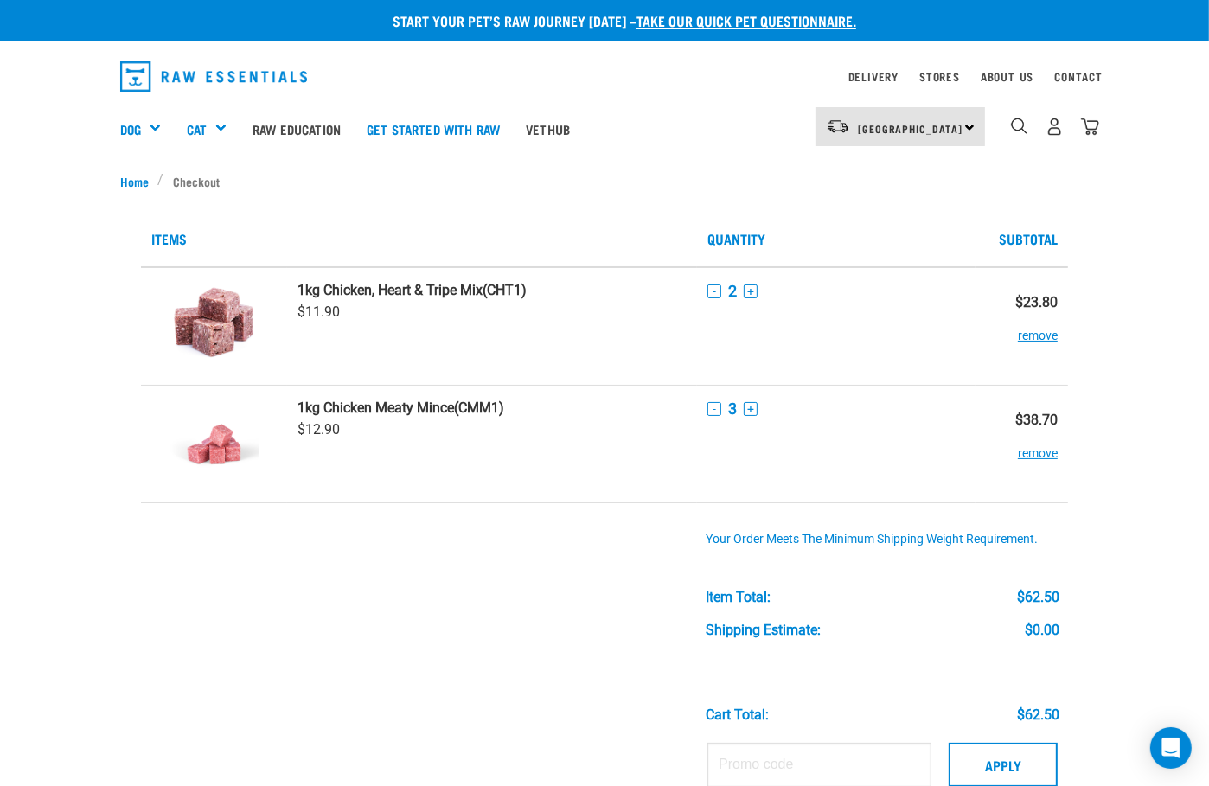
scroll to position [0, 0]
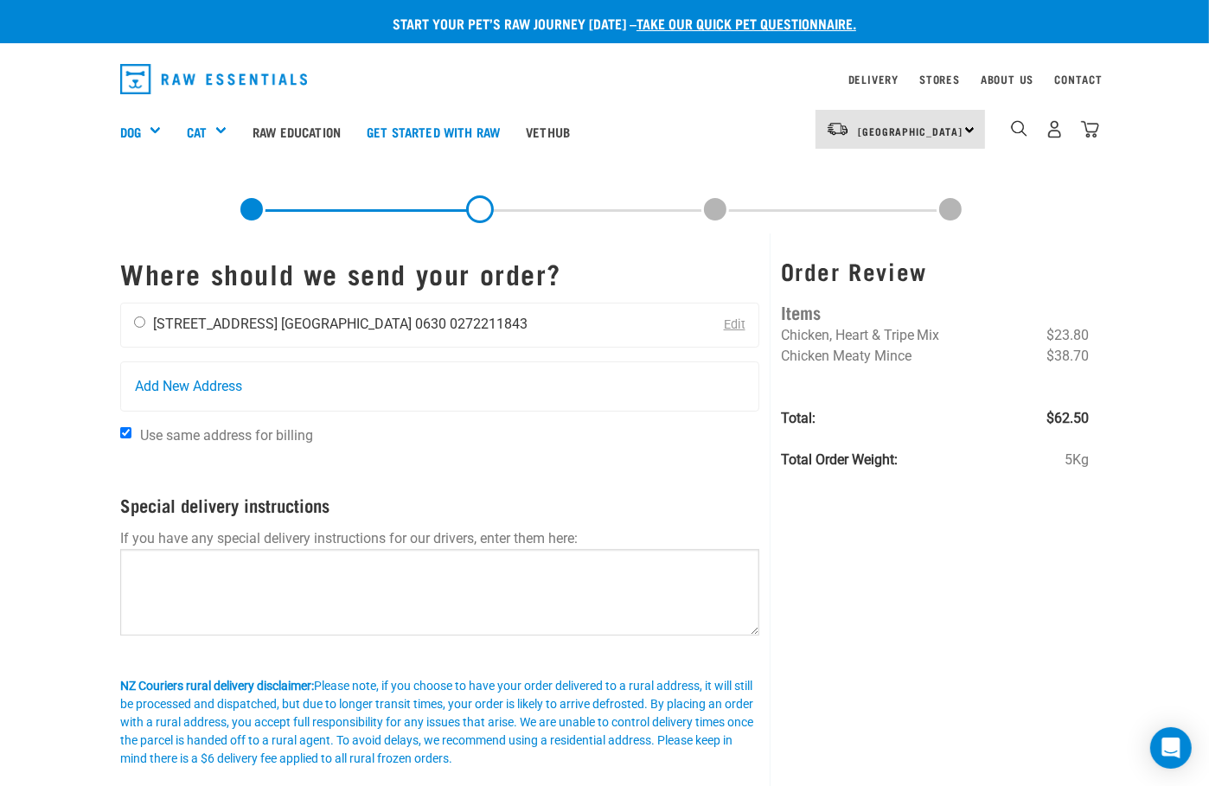
click at [135, 336] on div "Sam Taylor 7/8 Orne Street Auckland 0630 0272211843" at bounding box center [330, 325] width 419 height 43
click at [144, 319] on input "radio" at bounding box center [139, 322] width 11 height 11
radio input "true"
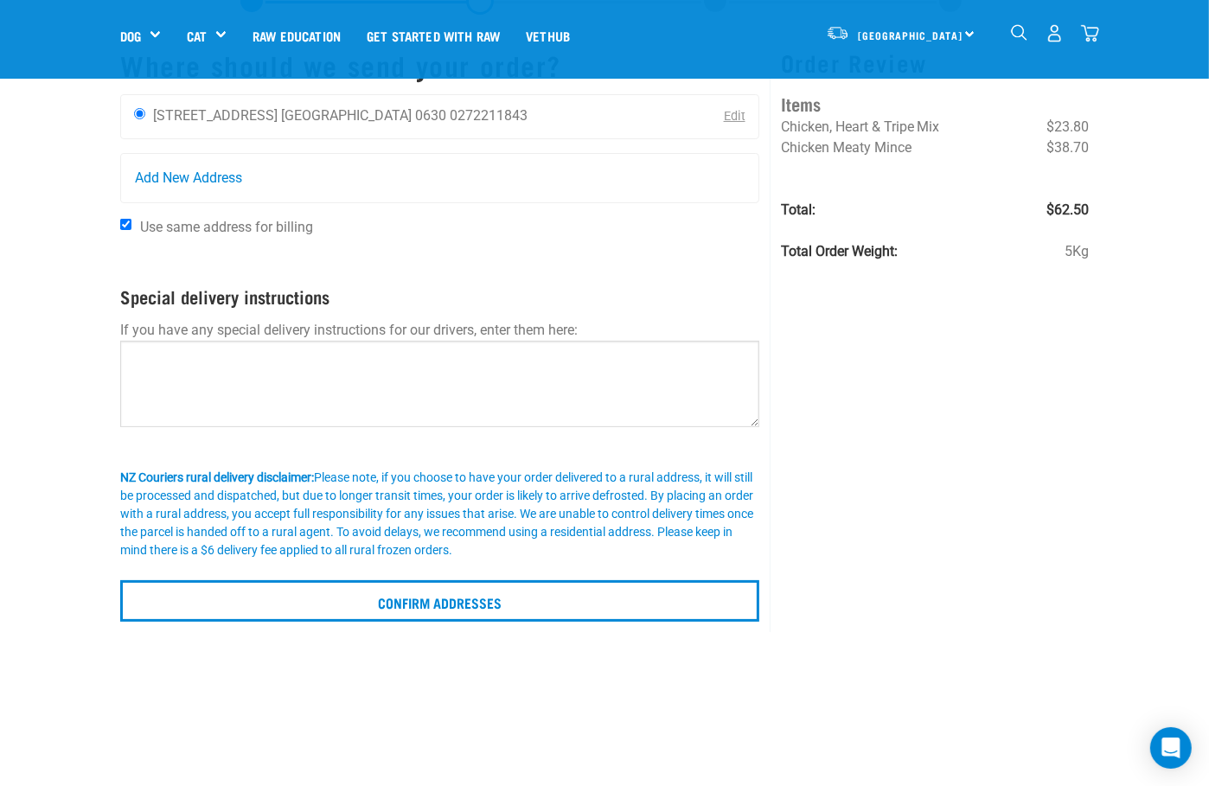
scroll to position [74, 0]
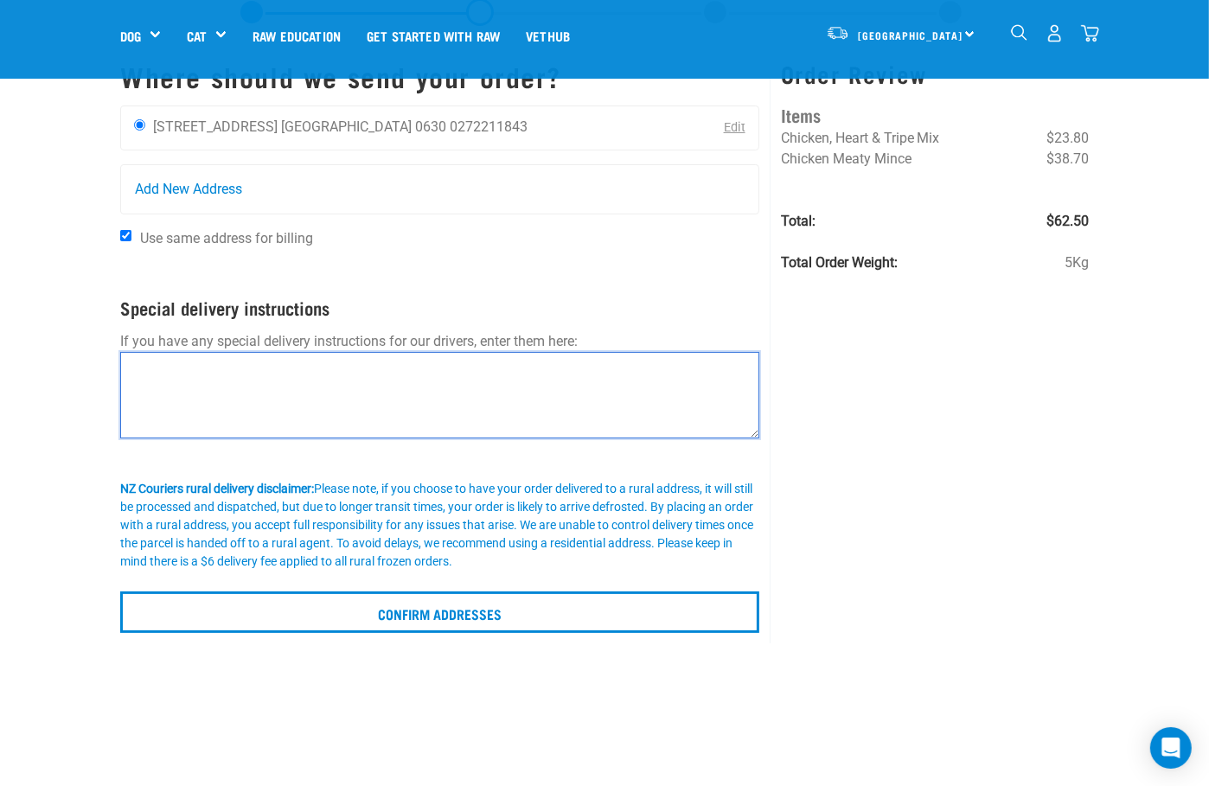
click at [394, 394] on textarea at bounding box center [439, 395] width 639 height 86
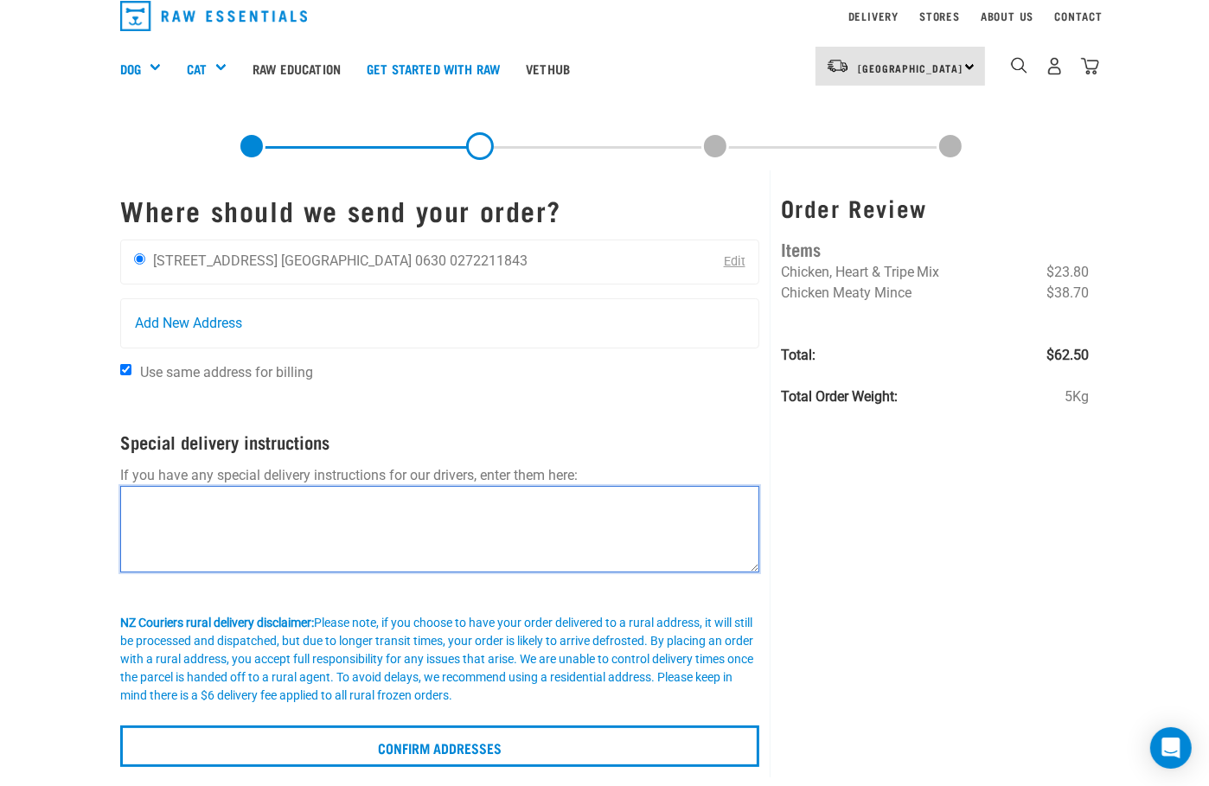
scroll to position [46, 0]
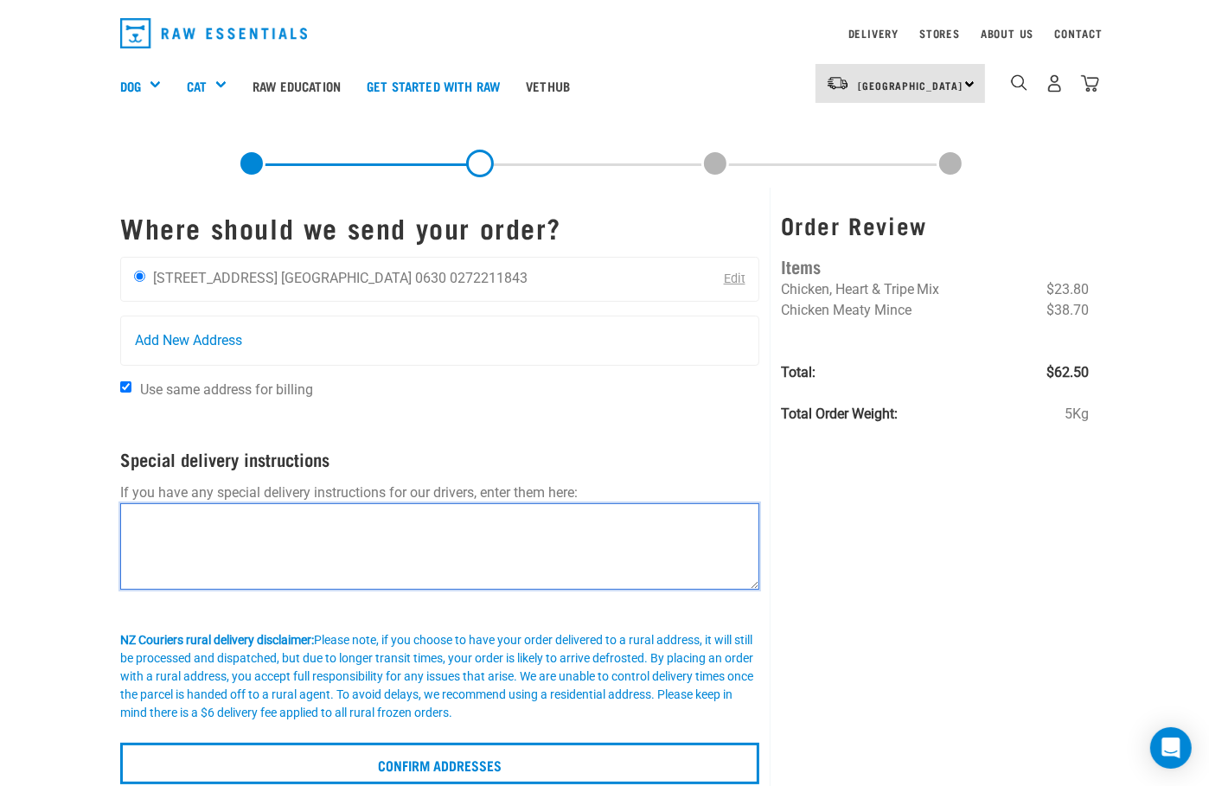
click at [253, 549] on textarea at bounding box center [439, 546] width 639 height 86
type textarea "U"
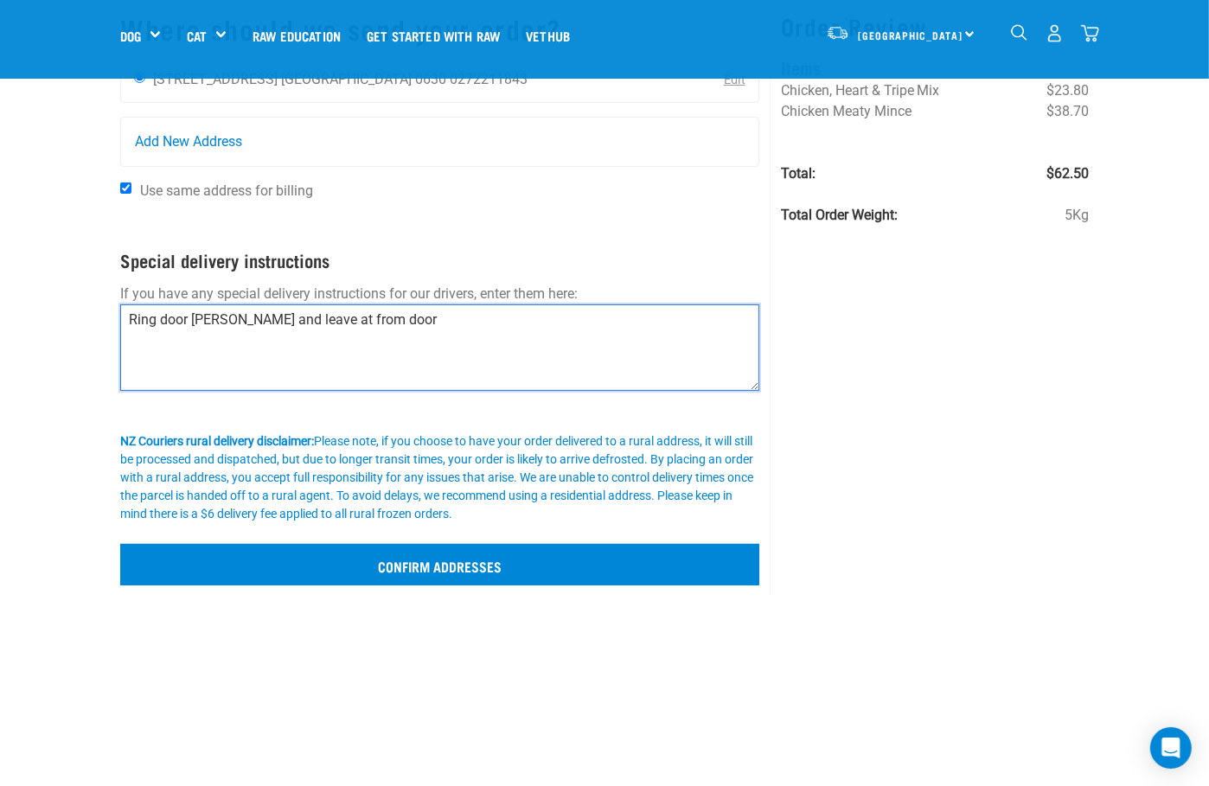
scroll to position [126, 0]
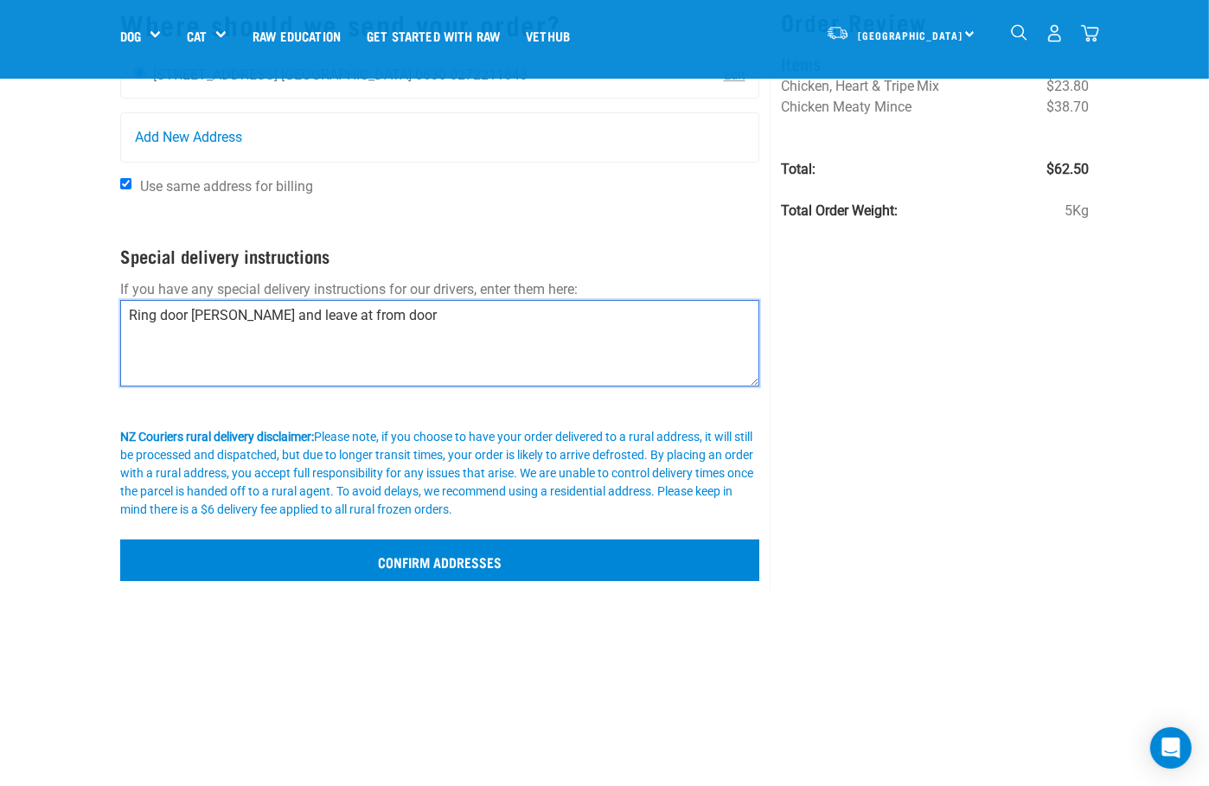
type textarea "Ring door bell and leave at from door"
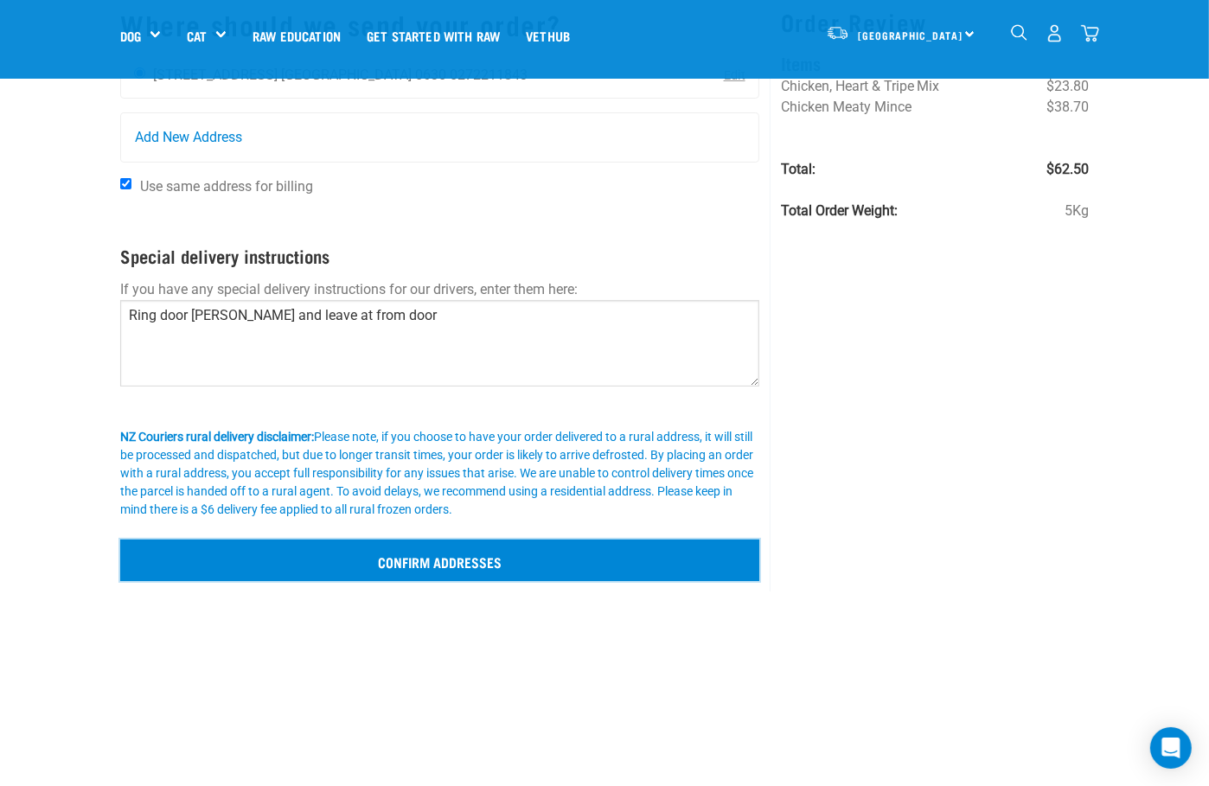
click at [646, 561] on input "Confirm addresses" at bounding box center [439, 561] width 639 height 42
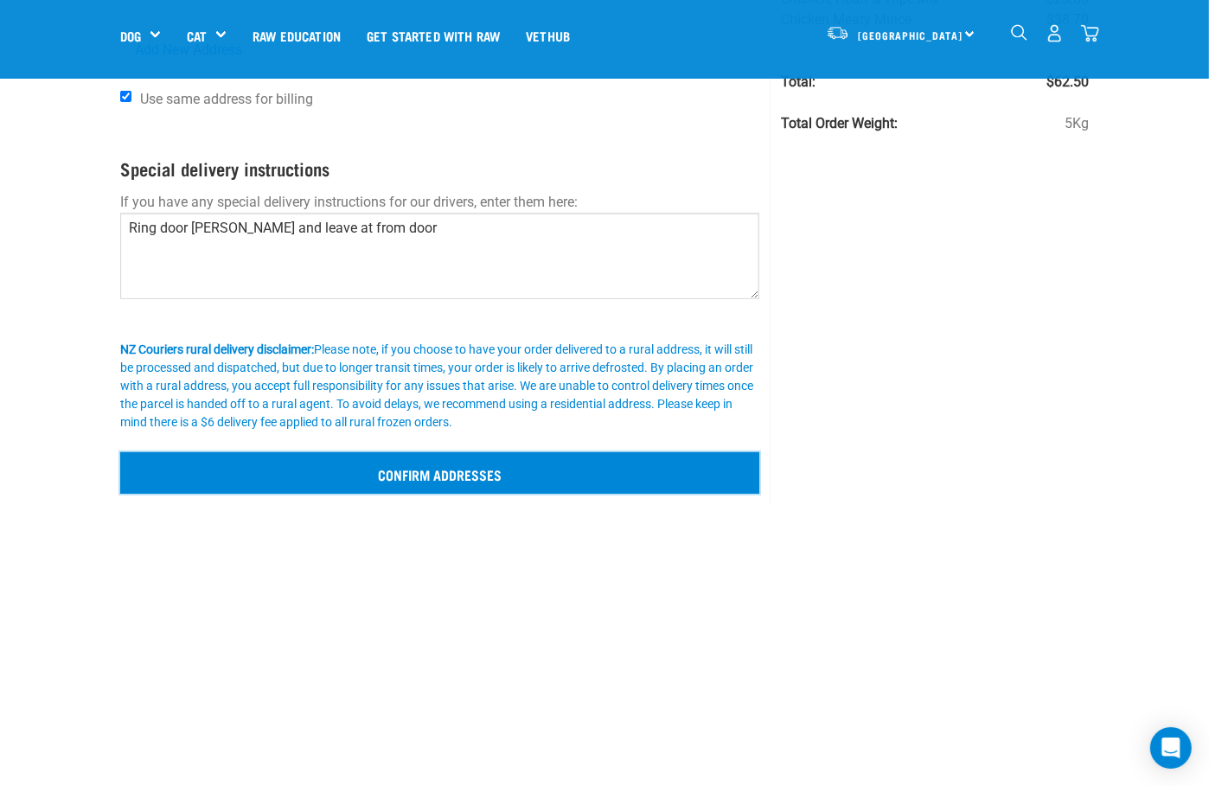
scroll to position [330, 0]
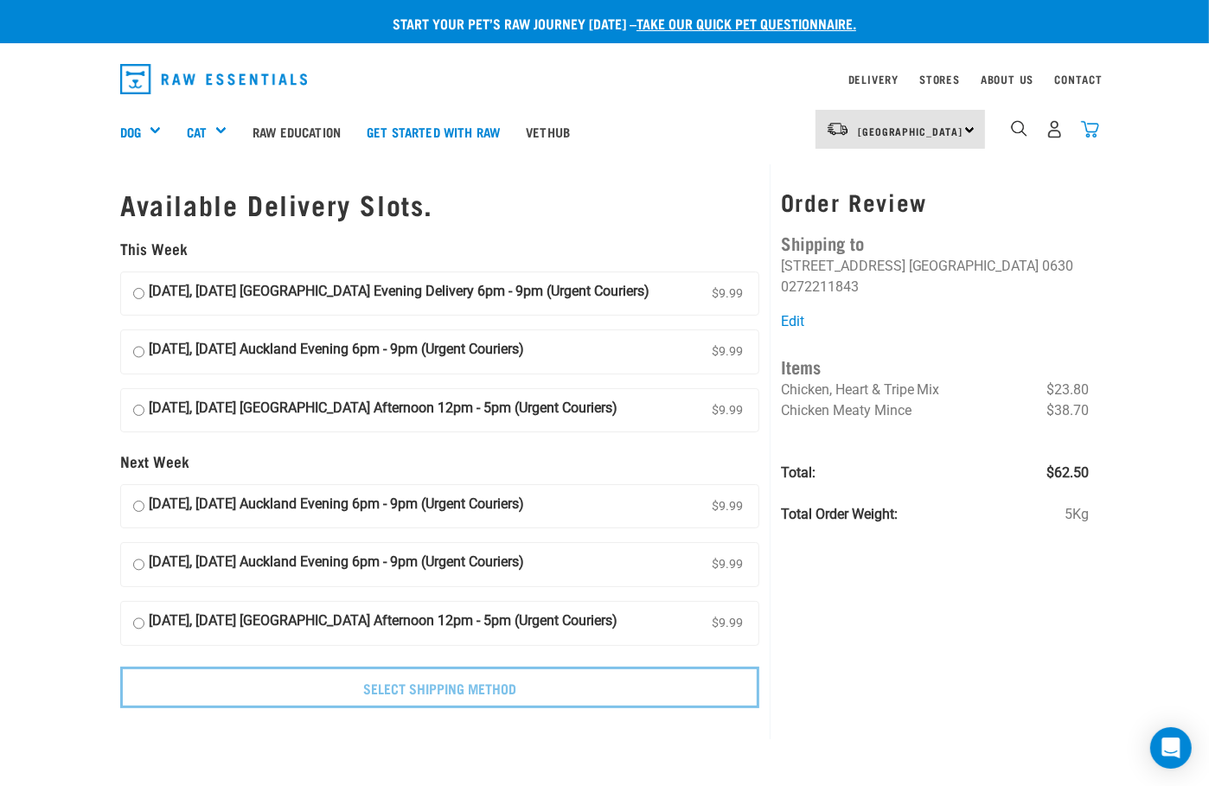
click at [1093, 130] on img "dropdown navigation" at bounding box center [1090, 129] width 18 height 18
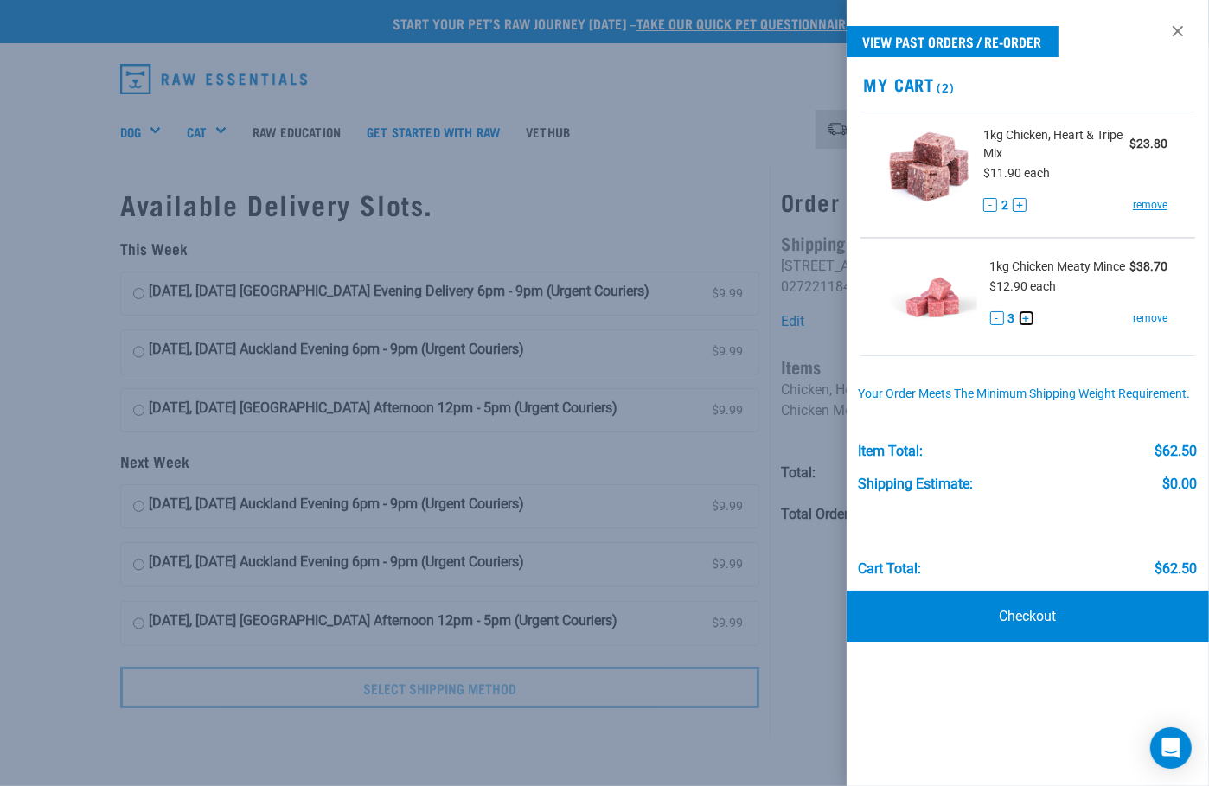
click at [1025, 317] on button "+" at bounding box center [1027, 318] width 14 height 14
click at [1019, 203] on button "+" at bounding box center [1020, 205] width 14 height 14
click at [996, 621] on link "Checkout" at bounding box center [1028, 617] width 362 height 52
click at [1025, 623] on link "Checkout" at bounding box center [1028, 617] width 362 height 52
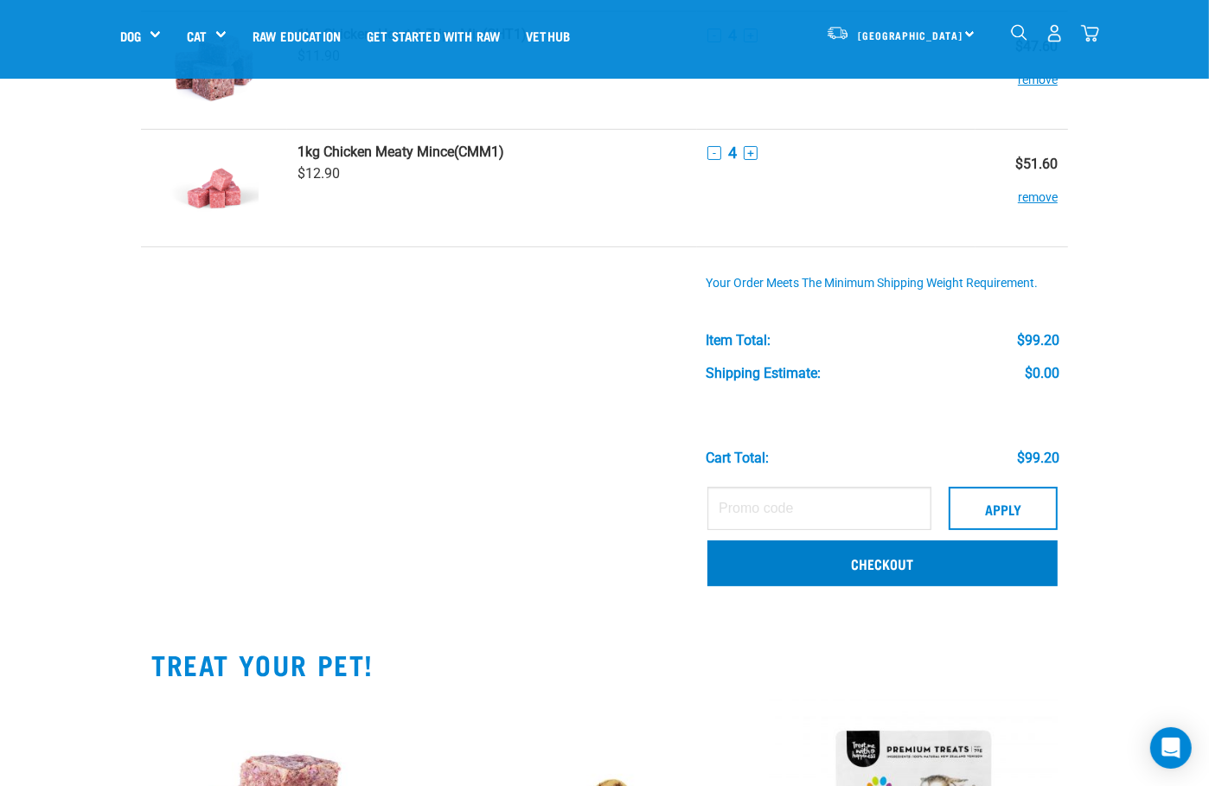
scroll to position [123, 0]
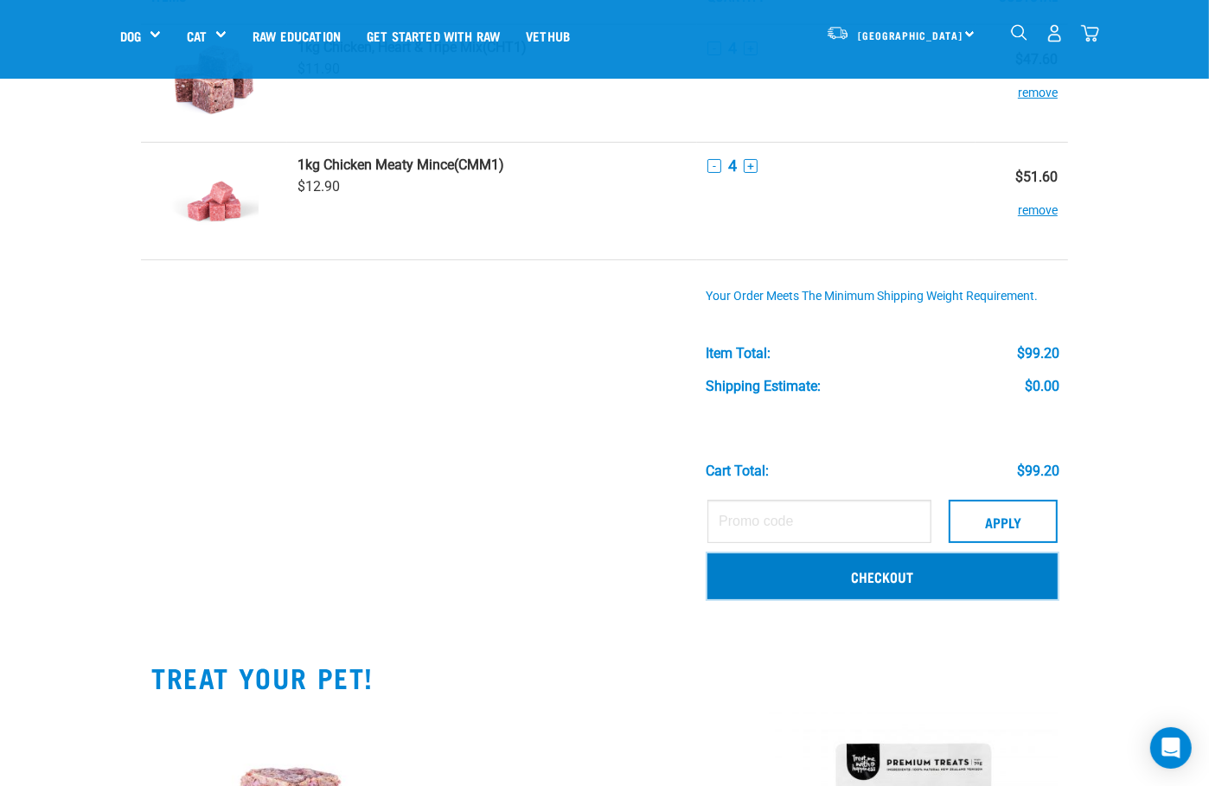
click at [970, 591] on link "Checkout" at bounding box center [882, 576] width 350 height 45
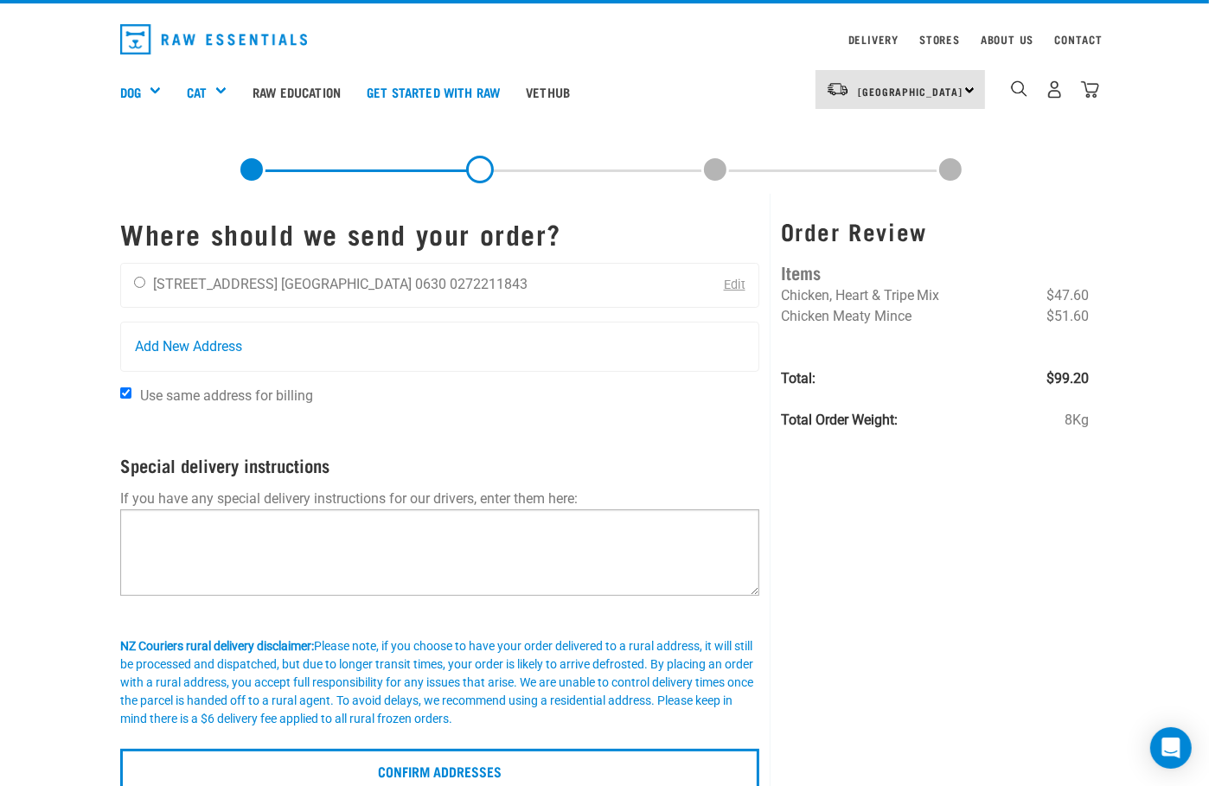
scroll to position [40, 0]
click at [695, 553] on textarea at bounding box center [439, 552] width 639 height 86
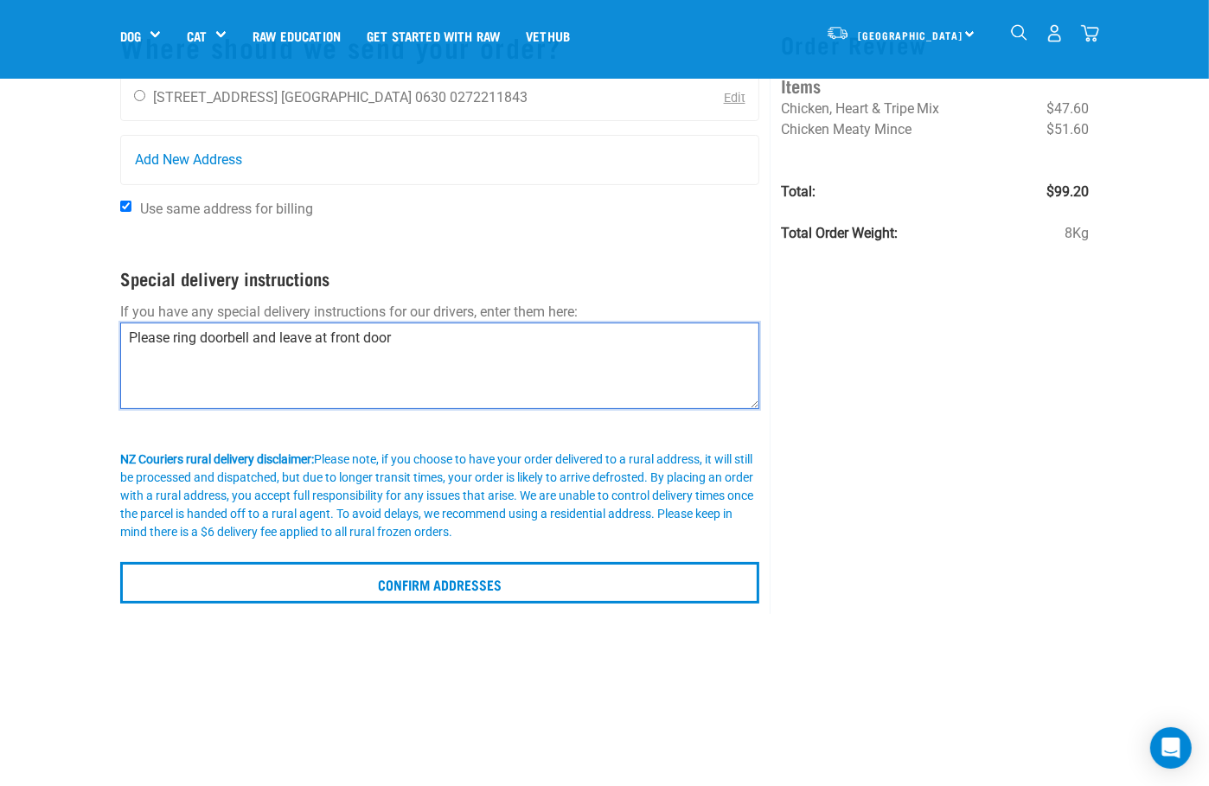
scroll to position [123, 0]
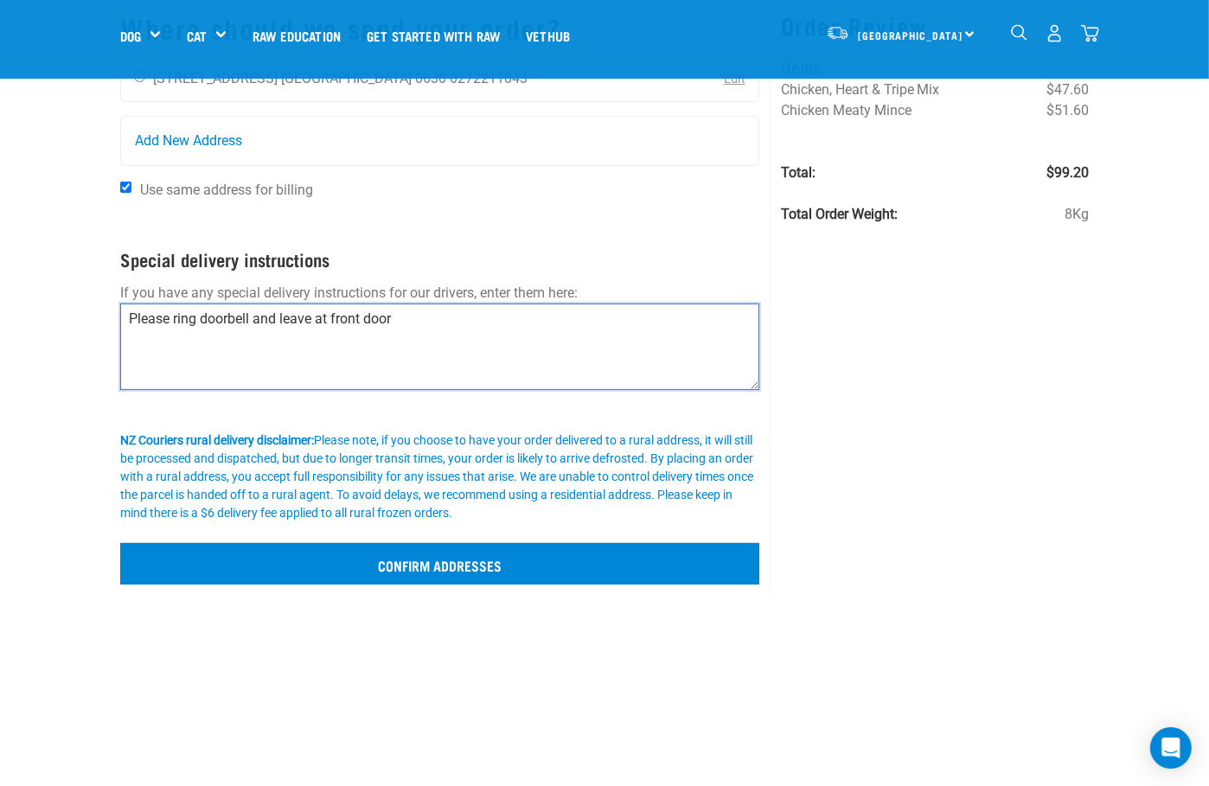
type textarea "Please ring doorbell and leave at front door"
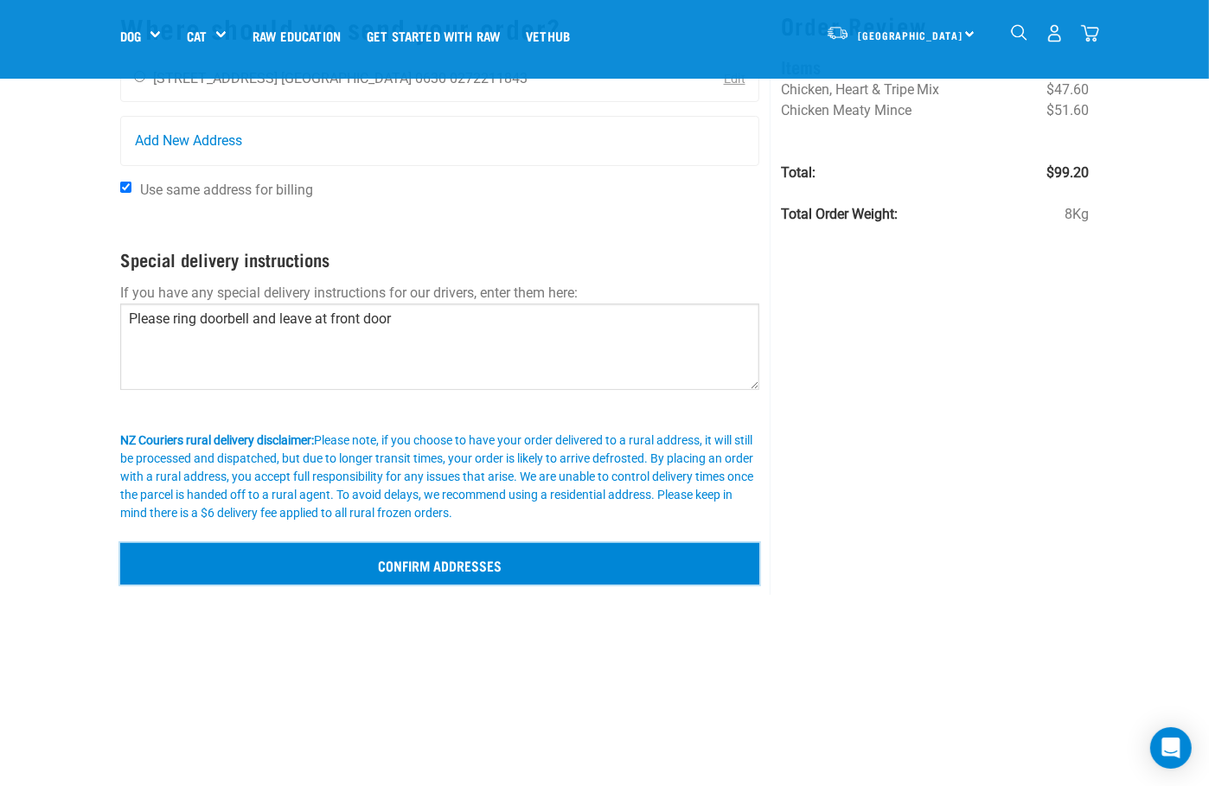
click at [553, 566] on input "Confirm addresses" at bounding box center [439, 564] width 639 height 42
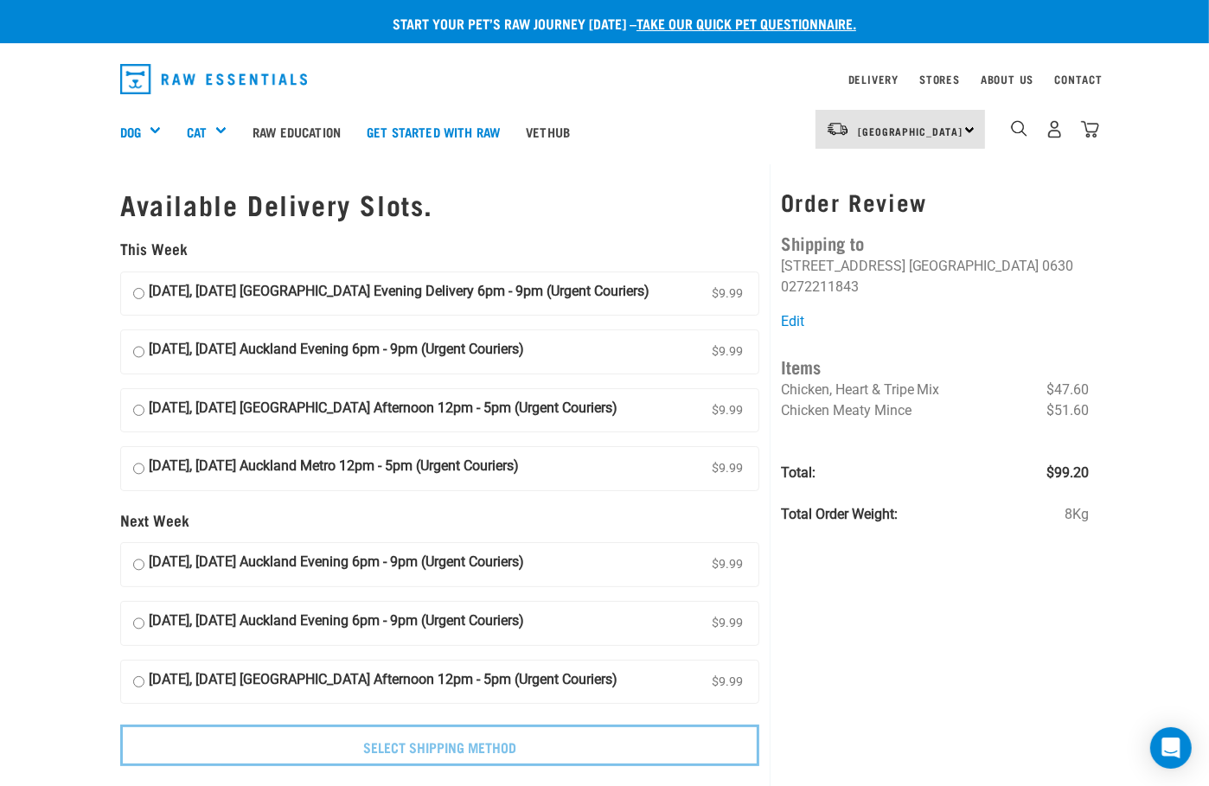
click at [312, 467] on strong "21 September, Sunday Auckland Metro 12pm - 5pm (Urgent Couriers)" at bounding box center [334, 469] width 370 height 26
click at [144, 467] on input "21 September, Sunday Auckland Metro 12pm - 5pm (Urgent Couriers) $9.99" at bounding box center [138, 469] width 11 height 26
radio input "true"
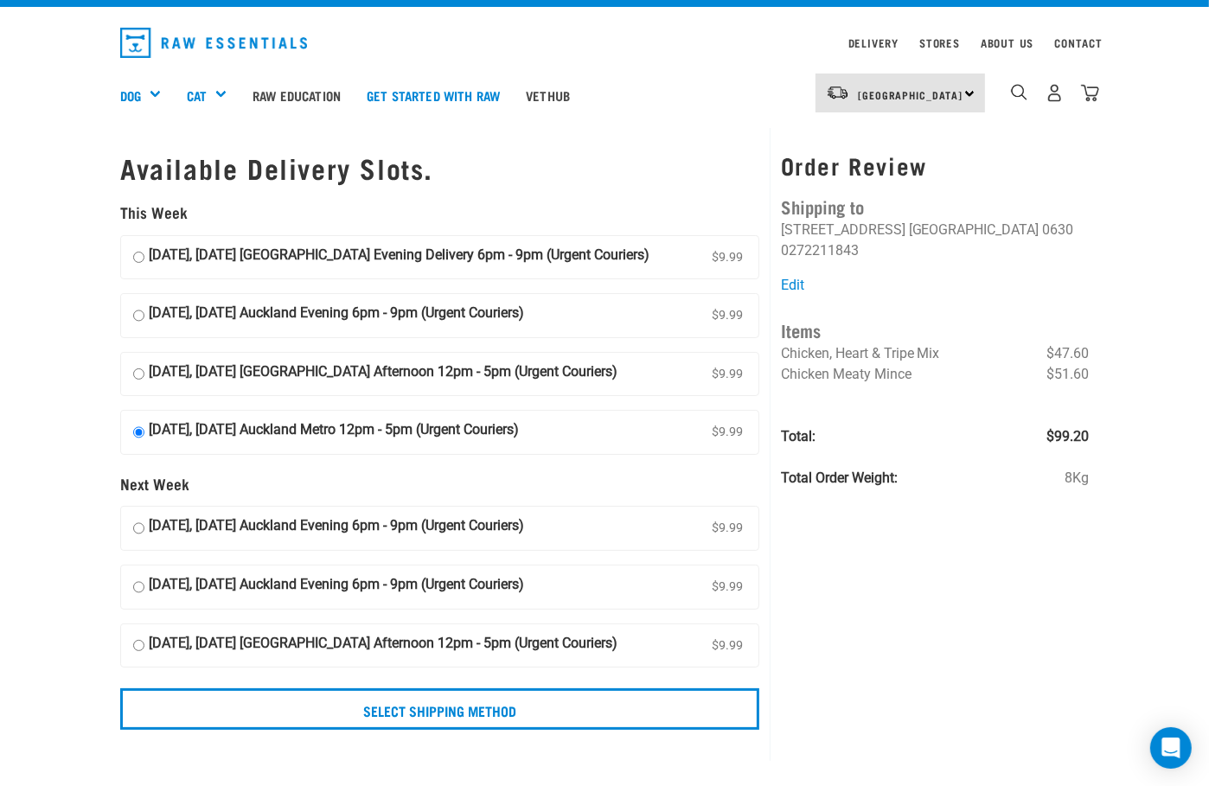
scroll to position [26, 0]
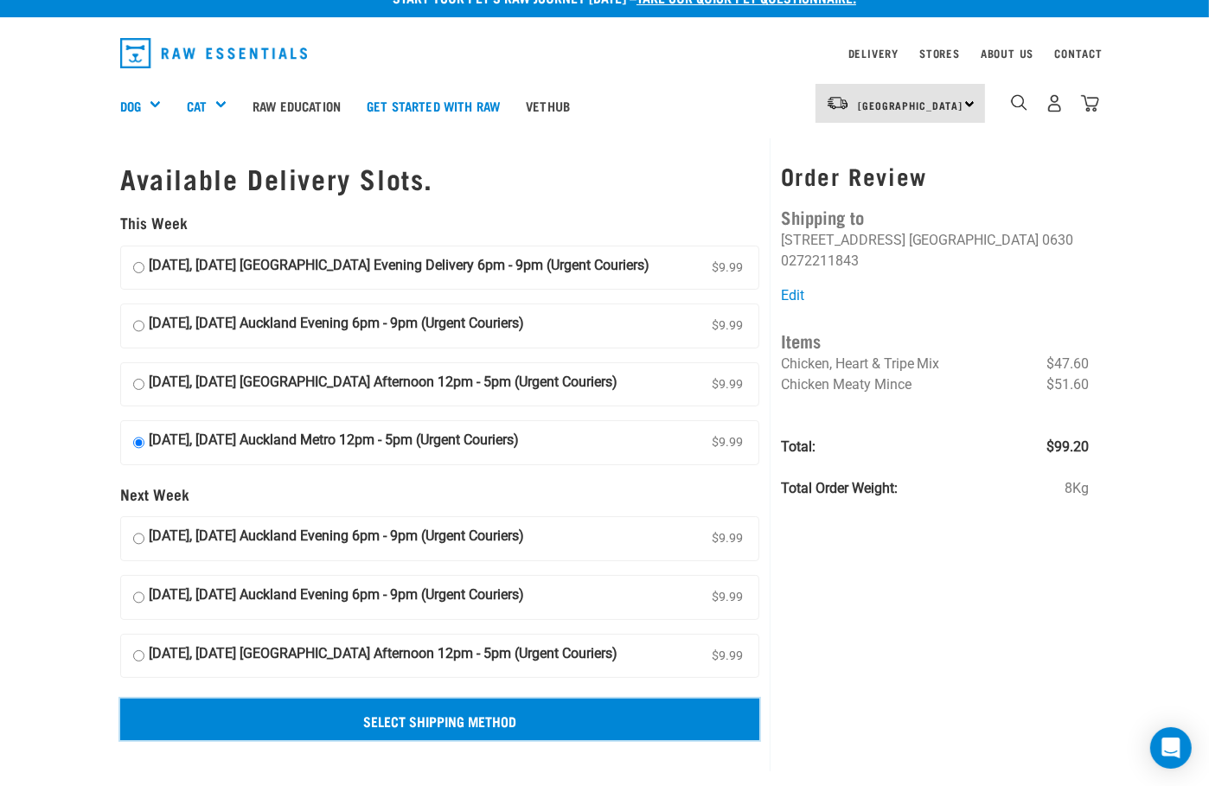
click at [588, 726] on input "Select Shipping Method" at bounding box center [439, 720] width 639 height 42
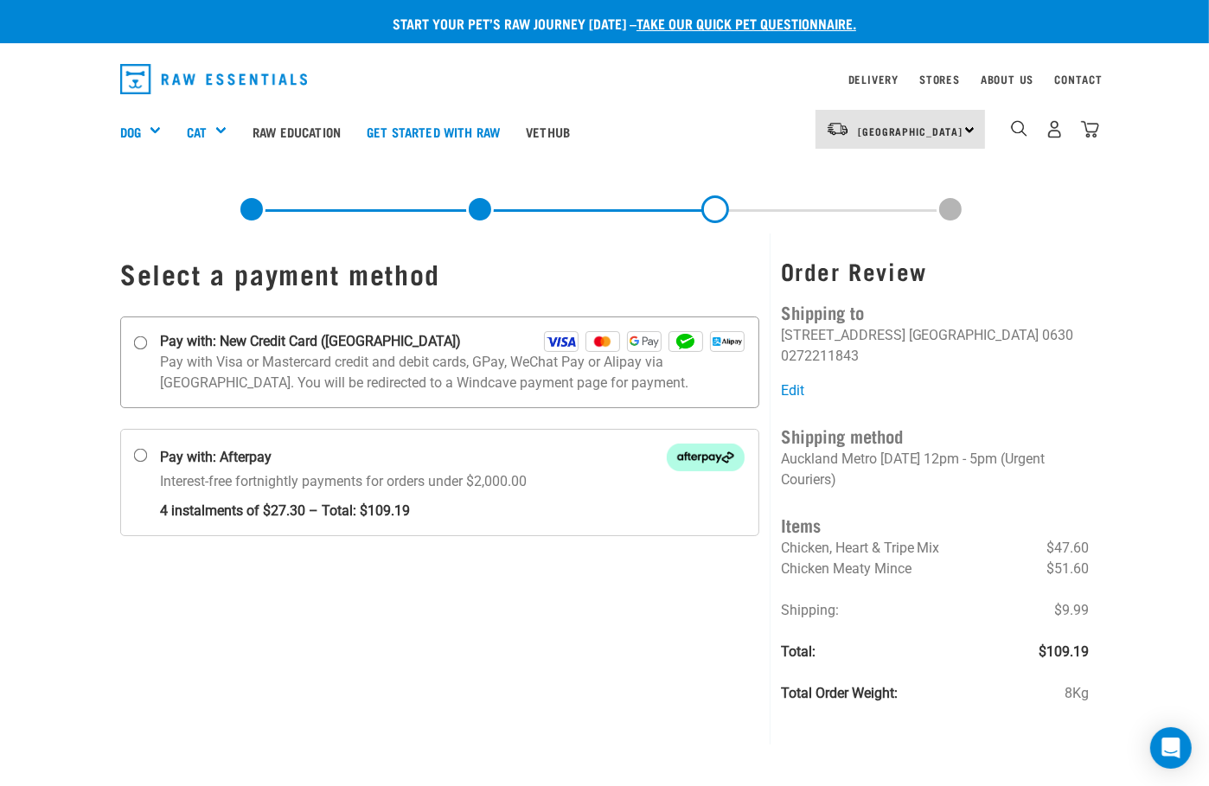
click at [323, 395] on label "Pay with: New Credit Card ([GEOGRAPHIC_DATA])" at bounding box center [439, 363] width 639 height 92
click at [148, 349] on input "Pay with: New Credit Card ([GEOGRAPHIC_DATA])" at bounding box center [141, 343] width 14 height 14
radio input "true"
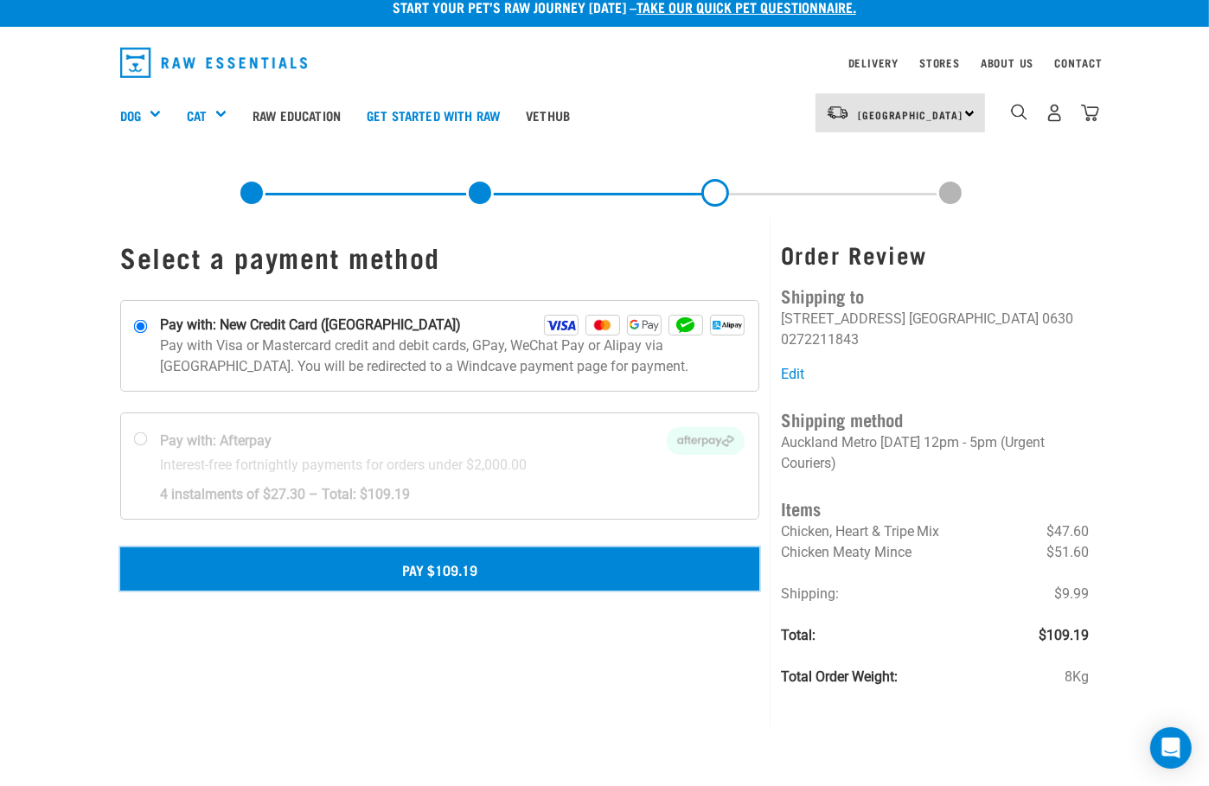
click at [496, 580] on button "Pay $109.19" at bounding box center [439, 568] width 639 height 43
